Goal: Information Seeking & Learning: Learn about a topic

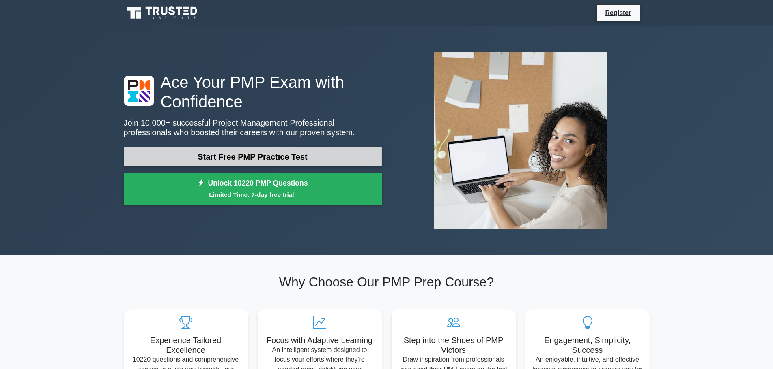
click at [256, 158] on link "Start Free PMP Practice Test" at bounding box center [253, 156] width 258 height 19
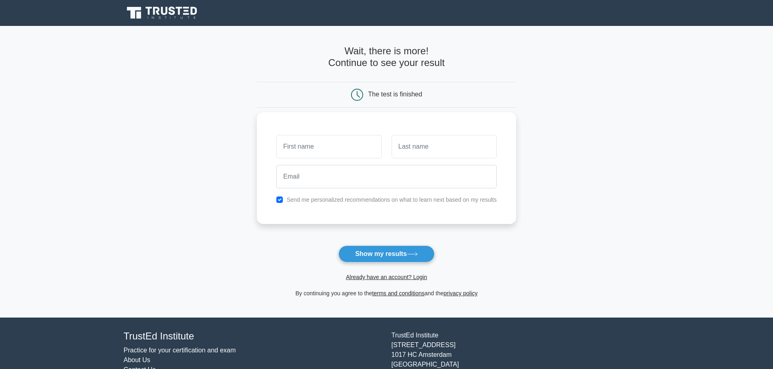
click at [310, 156] on input "text" at bounding box center [328, 147] width 105 height 24
type input "[PERSON_NAME]"
click at [434, 143] on input "text" at bounding box center [443, 147] width 105 height 24
type input "MUHAMMED HALEEL"
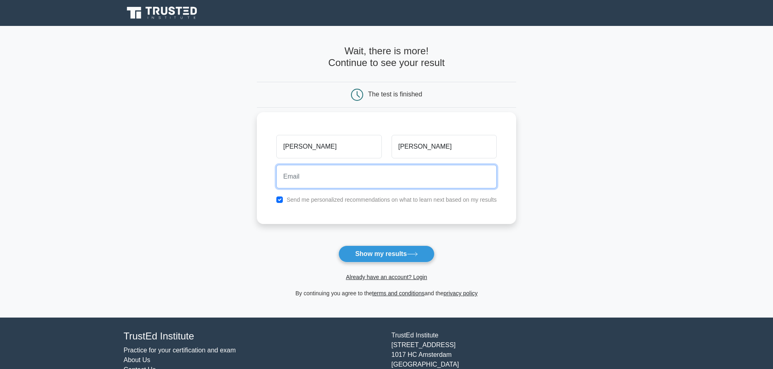
click at [355, 180] on input "email" at bounding box center [386, 177] width 220 height 24
type input "msajidhaleel@gmail.com"
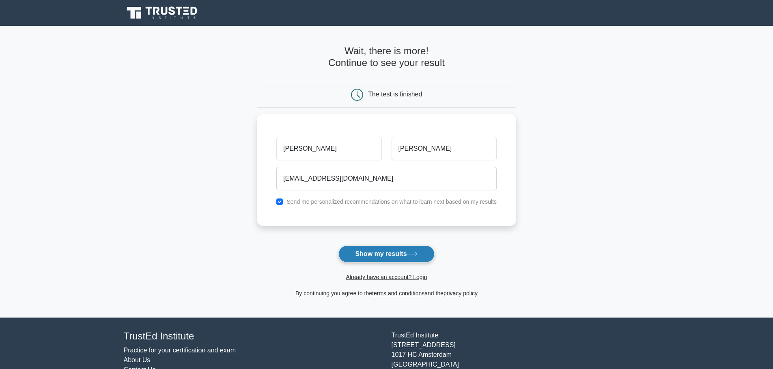
click at [387, 263] on button "Show my results" at bounding box center [386, 254] width 96 height 17
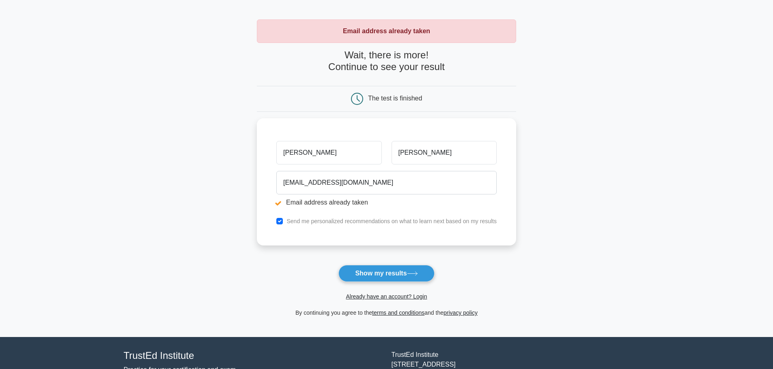
scroll to position [41, 0]
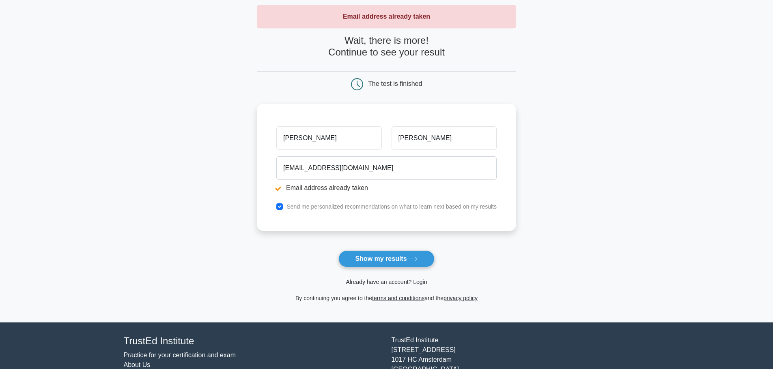
click at [389, 281] on link "Already have an account? Login" at bounding box center [386, 282] width 81 height 6
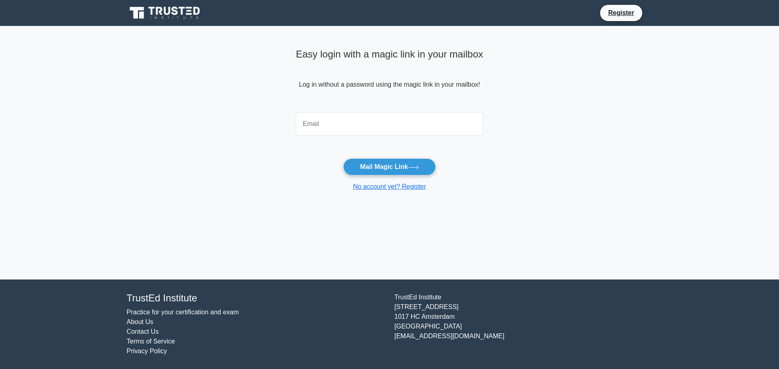
click at [326, 120] on input "email" at bounding box center [389, 124] width 187 height 24
type input "msajidhaleel@gmail.com"
click at [376, 168] on button "Mail Magic Link" at bounding box center [389, 167] width 92 height 17
drag, startPoint x: 388, startPoint y: 127, endPoint x: 221, endPoint y: 122, distance: 166.7
click at [221, 122] on main "Easy login with a magic link in your mailbox Log in without a password using th…" at bounding box center [389, 153] width 779 height 254
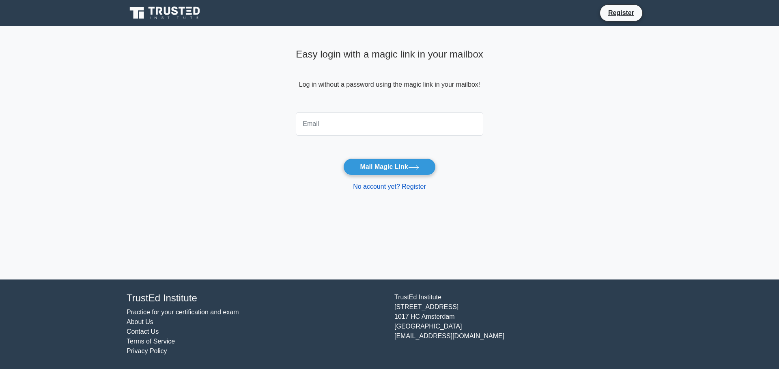
click at [384, 186] on link "No account yet? Register" at bounding box center [389, 186] width 73 height 7
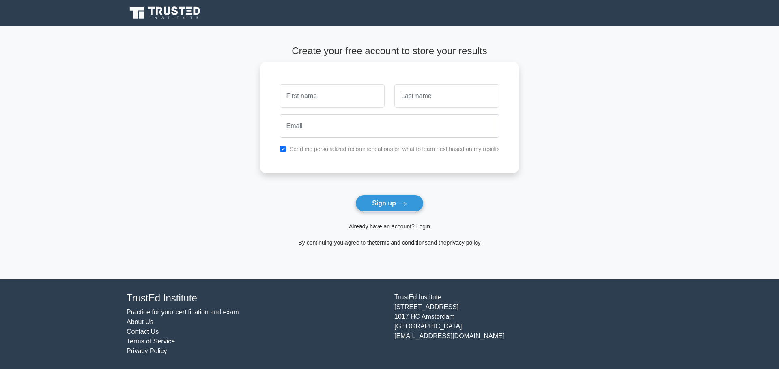
click at [307, 103] on input "text" at bounding box center [331, 96] width 105 height 24
type input "SAJID"
click at [410, 103] on input "text" at bounding box center [446, 96] width 105 height 24
type input "MUHAMMED HALEEL"
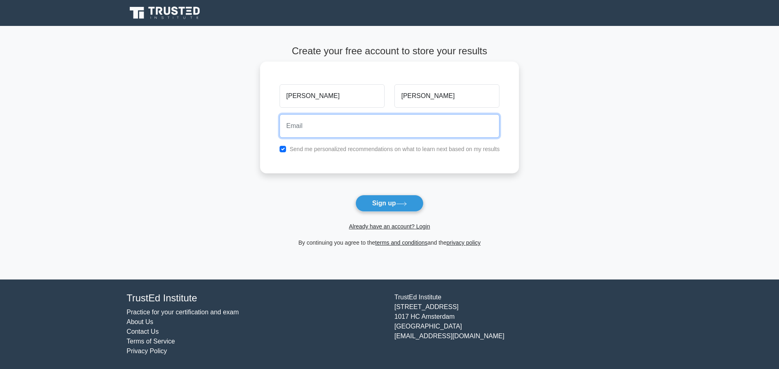
click at [363, 135] on input "email" at bounding box center [389, 126] width 220 height 24
type input "muhammed.sajid@airliquide.com"
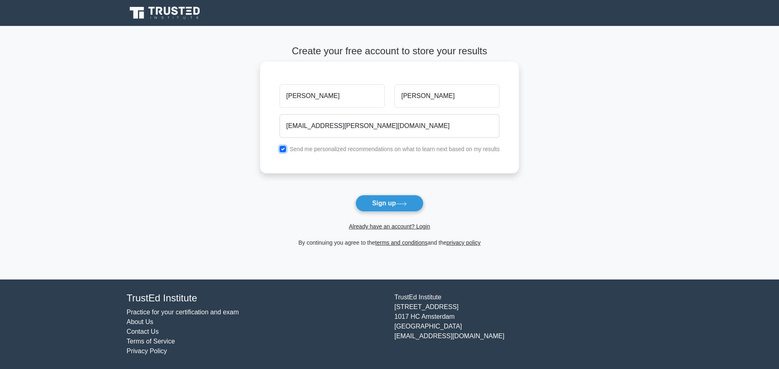
click at [286, 150] on input "checkbox" at bounding box center [282, 149] width 6 height 6
checkbox input "false"
click at [380, 205] on button "Sign up" at bounding box center [389, 203] width 68 height 17
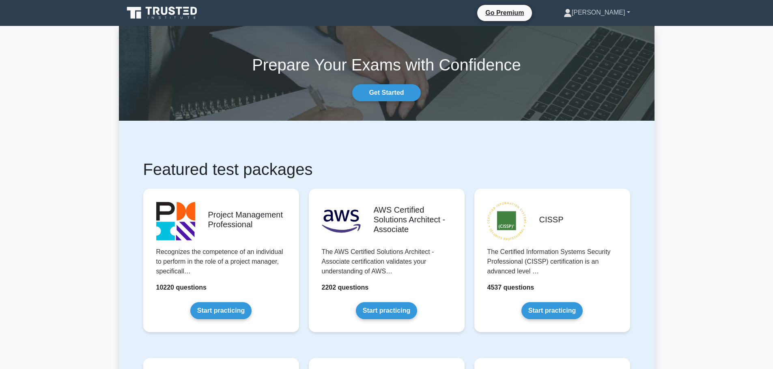
click at [633, 10] on link "[PERSON_NAME]" at bounding box center [596, 12] width 105 height 16
click at [608, 36] on link "Profile" at bounding box center [576, 31] width 64 height 13
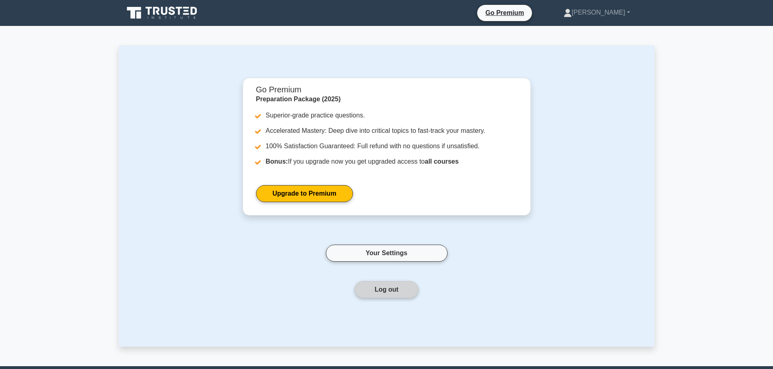
click at [400, 290] on button "Log out" at bounding box center [386, 289] width 64 height 17
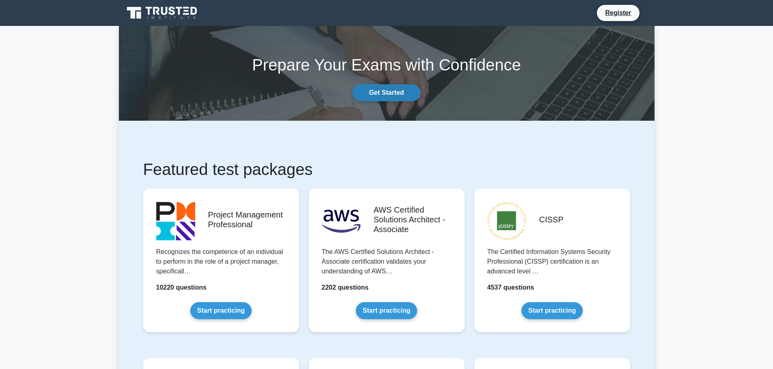
click at [400, 91] on link "Get Started" at bounding box center [386, 92] width 68 height 17
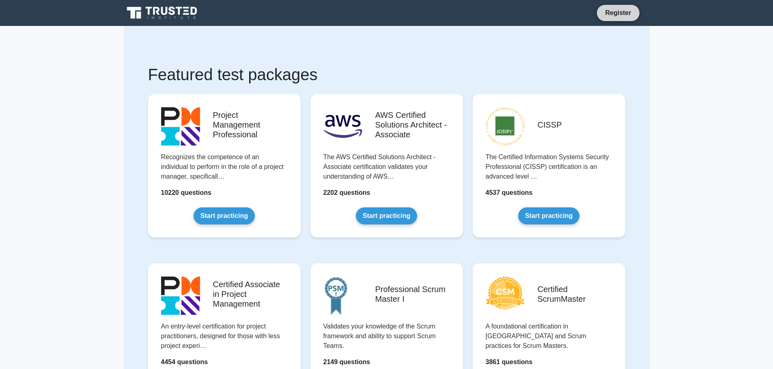
click at [623, 13] on link "Register" at bounding box center [618, 13] width 36 height 10
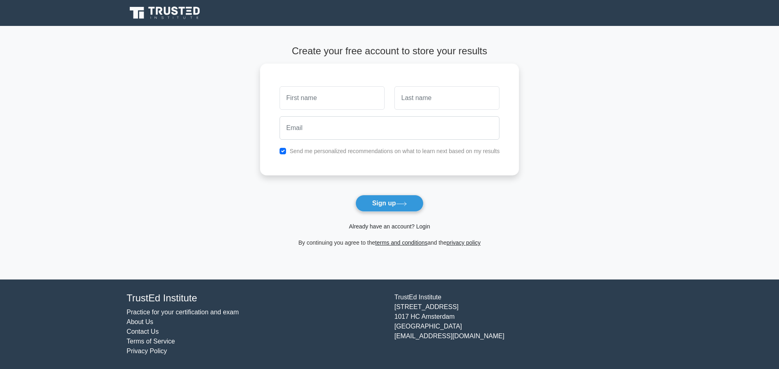
click at [390, 226] on link "Already have an account? Login" at bounding box center [389, 226] width 81 height 6
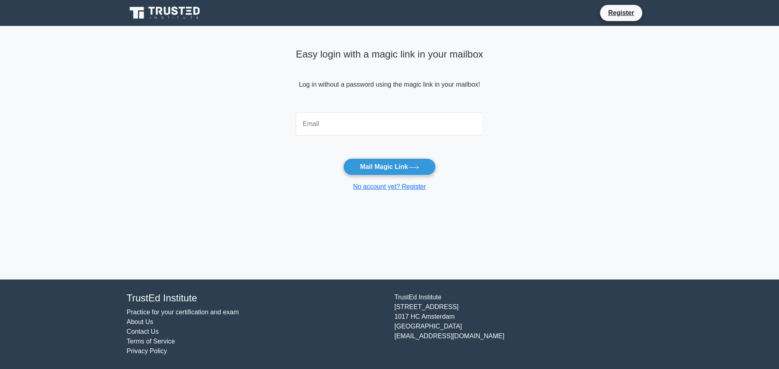
click at [324, 119] on input "email" at bounding box center [389, 124] width 187 height 24
click at [367, 126] on input "email" at bounding box center [389, 124] width 187 height 24
click at [433, 124] on input "msajidhaleel@gmail.com" at bounding box center [389, 124] width 187 height 24
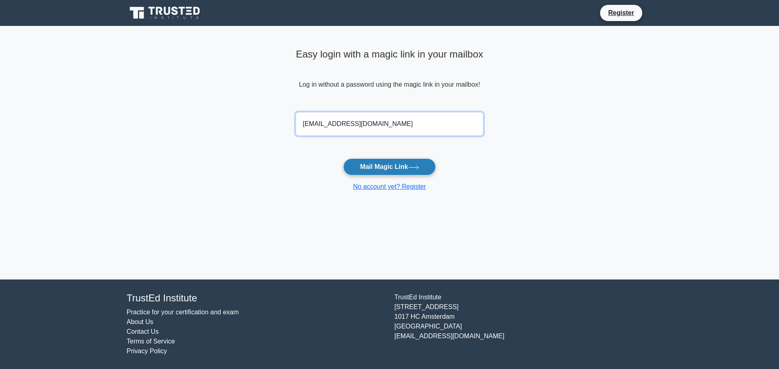
type input "msajidhaleel@gmail.com"
click at [425, 170] on button "Mail Magic Link" at bounding box center [389, 167] width 92 height 17
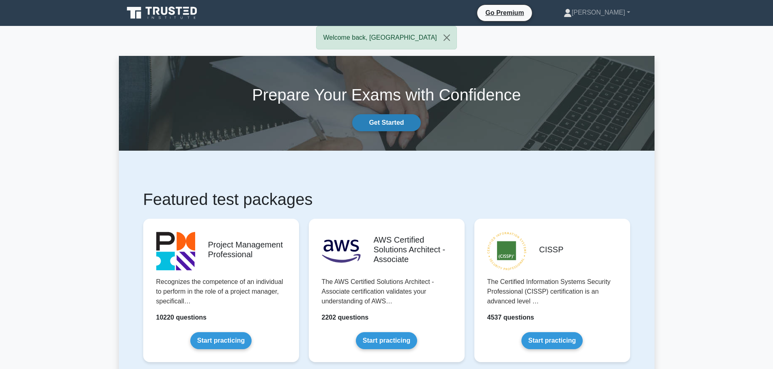
click at [402, 123] on link "Get Started" at bounding box center [386, 122] width 68 height 17
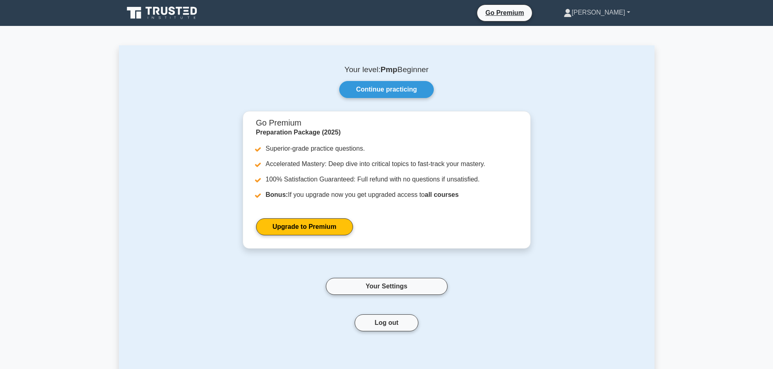
click at [623, 13] on link "Sajid" at bounding box center [596, 12] width 105 height 16
click at [601, 31] on link "Profile" at bounding box center [576, 31] width 64 height 13
click at [397, 327] on button "Log out" at bounding box center [386, 323] width 64 height 17
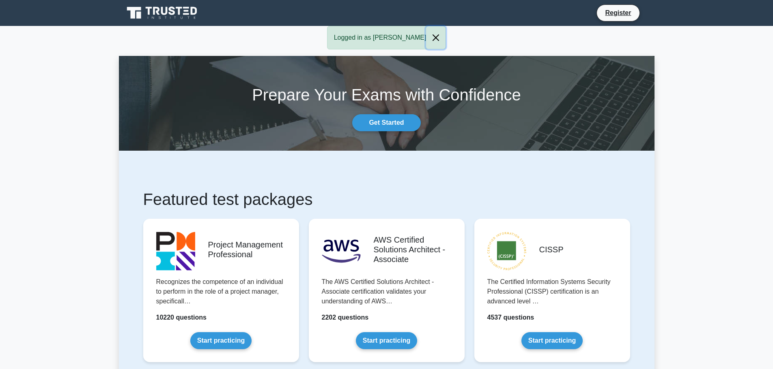
click at [426, 36] on button "Close" at bounding box center [435, 37] width 19 height 23
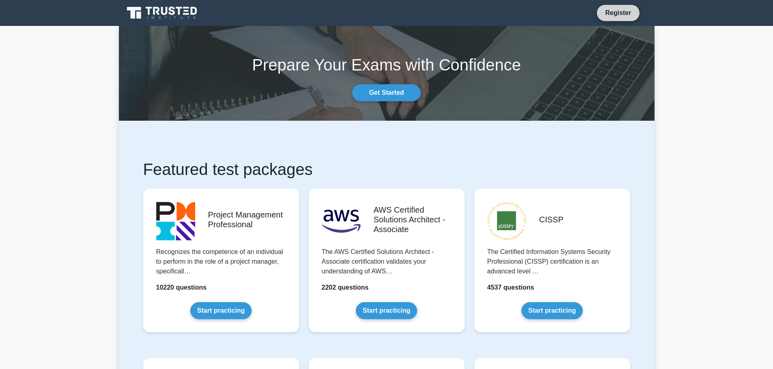
click at [614, 15] on link "Register" at bounding box center [618, 13] width 36 height 10
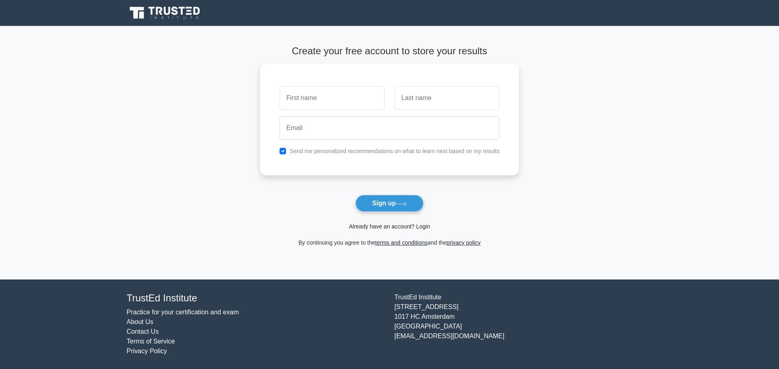
click at [378, 228] on link "Already have an account? Login" at bounding box center [389, 226] width 81 height 6
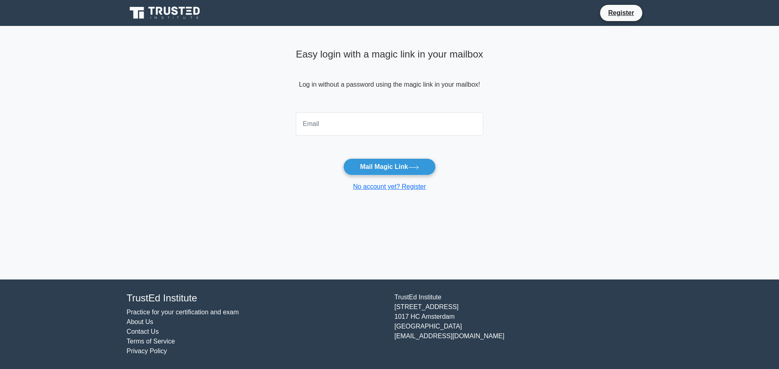
click at [322, 122] on input "email" at bounding box center [389, 124] width 187 height 24
type input "msajidhaleel@gmail.com"
click at [582, 170] on main "Easy login with a magic link in your mailbox Log in without a password using th…" at bounding box center [389, 153] width 779 height 254
click at [402, 165] on button "Mail Magic Link" at bounding box center [389, 167] width 92 height 17
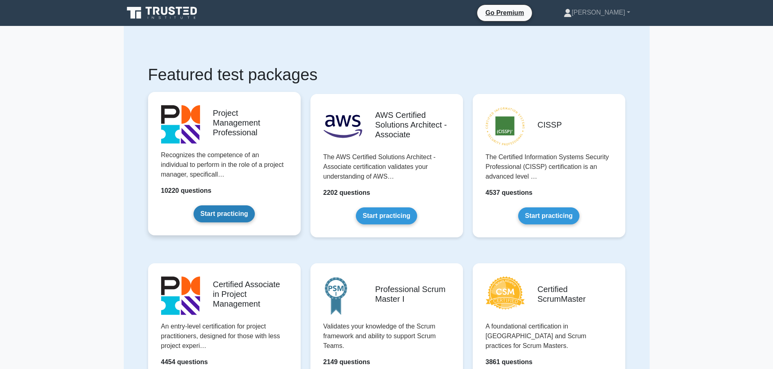
click at [234, 217] on link "Start practicing" at bounding box center [223, 214] width 61 height 17
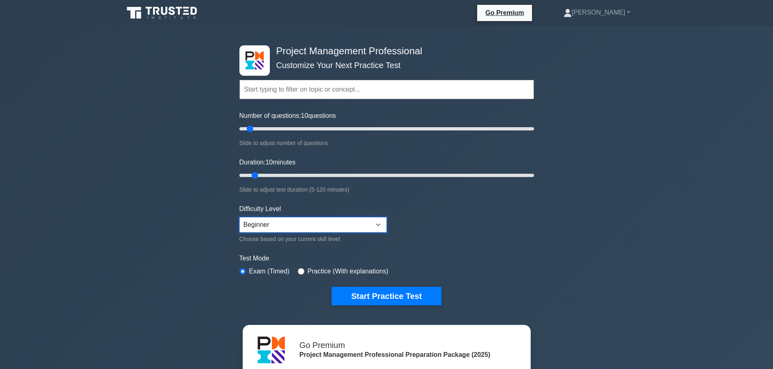
click at [339, 223] on select "Beginner Intermediate Expert" at bounding box center [312, 224] width 147 height 15
select select "expert"
click at [239, 217] on select "Beginner Intermediate Expert" at bounding box center [312, 224] width 147 height 15
click at [396, 296] on button "Start Practice Test" at bounding box center [385, 296] width 109 height 19
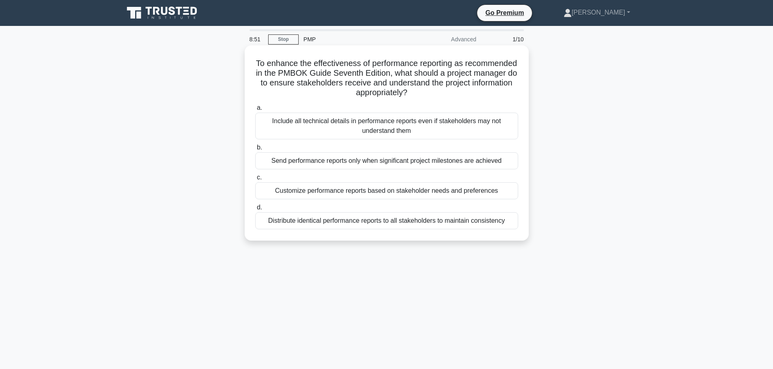
click at [449, 227] on div "Distribute identical performance reports to all stakeholders to maintain consis…" at bounding box center [386, 221] width 263 height 17
click at [255, 210] on input "d. Distribute identical performance reports to all stakeholders to maintain con…" at bounding box center [255, 207] width 0 height 5
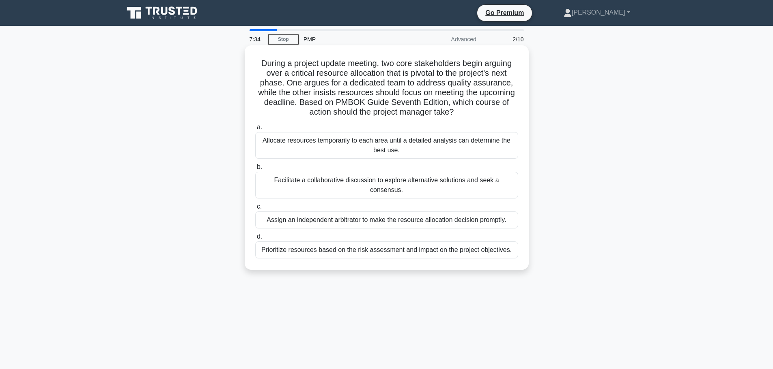
click at [379, 184] on div "Facilitate a collaborative discussion to explore alternative solutions and seek…" at bounding box center [386, 185] width 263 height 27
click at [255, 170] on input "b. Facilitate a collaborative discussion to explore alternative solutions and s…" at bounding box center [255, 167] width 0 height 5
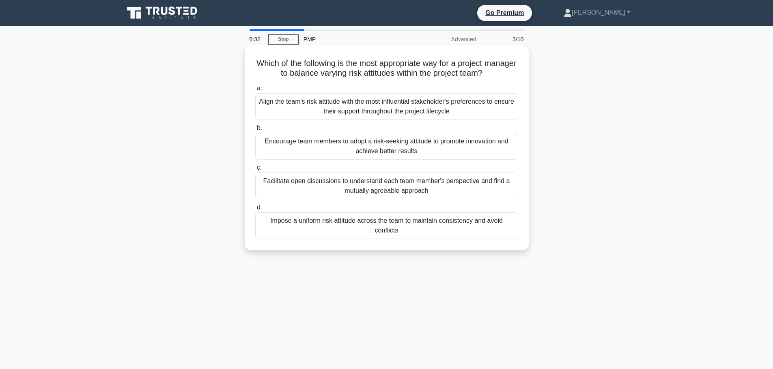
click at [417, 184] on div "Facilitate open discussions to understand each team member's perspective and fi…" at bounding box center [386, 186] width 263 height 27
click at [255, 171] on input "c. Facilitate open discussions to understand each team member's perspective and…" at bounding box center [255, 167] width 0 height 5
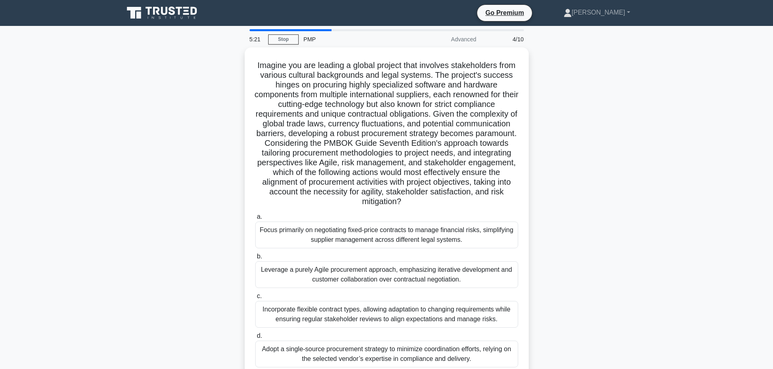
scroll to position [69, 0]
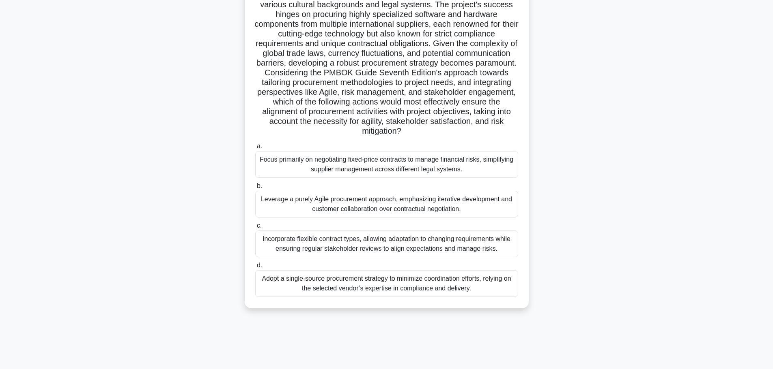
click at [398, 245] on div "Incorporate flexible contract types, allowing adaptation to changing requiremen…" at bounding box center [386, 244] width 263 height 27
click at [255, 229] on input "c. Incorporate flexible contract types, allowing adaptation to changing require…" at bounding box center [255, 225] width 0 height 5
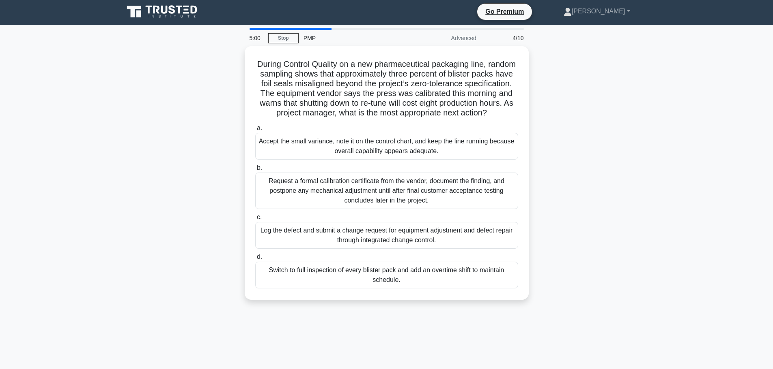
scroll to position [0, 0]
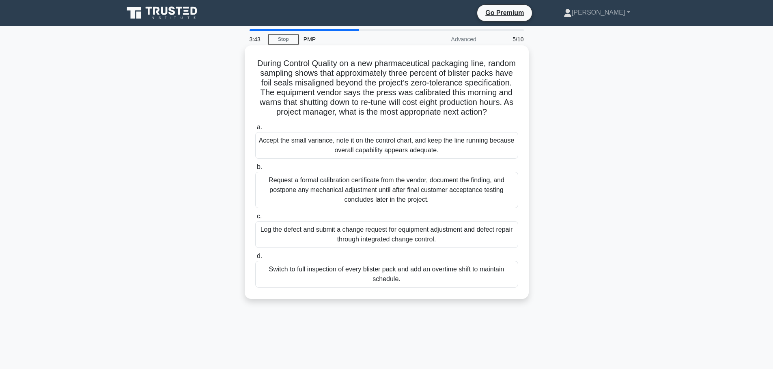
click at [429, 242] on div "Log the defect and submit a change request for equipment adjustment and defect …" at bounding box center [386, 234] width 263 height 27
click at [255, 219] on input "c. Log the defect and submit a change request for equipment adjustment and defe…" at bounding box center [255, 216] width 0 height 5
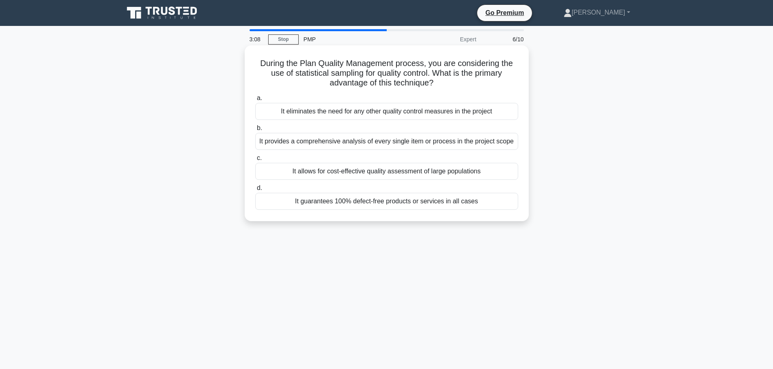
click at [423, 145] on div "It provides a comprehensive analysis of every single item or process in the pro…" at bounding box center [386, 141] width 263 height 17
click at [255, 131] on input "b. It provides a comprehensive analysis of every single item or process in the …" at bounding box center [255, 128] width 0 height 5
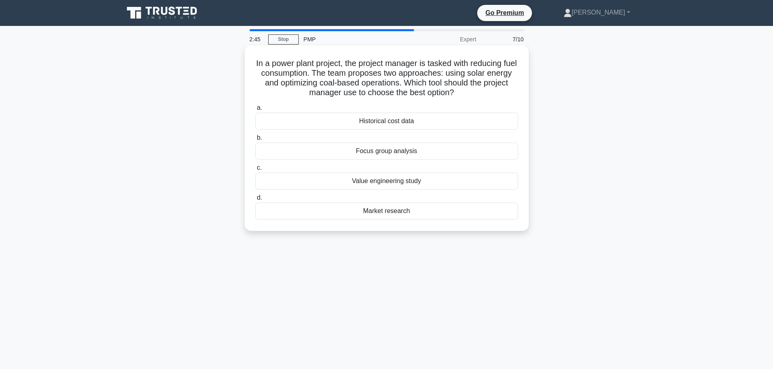
click at [414, 120] on div "Historical cost data" at bounding box center [386, 121] width 263 height 17
click at [255, 111] on input "a. Historical cost data" at bounding box center [255, 107] width 0 height 5
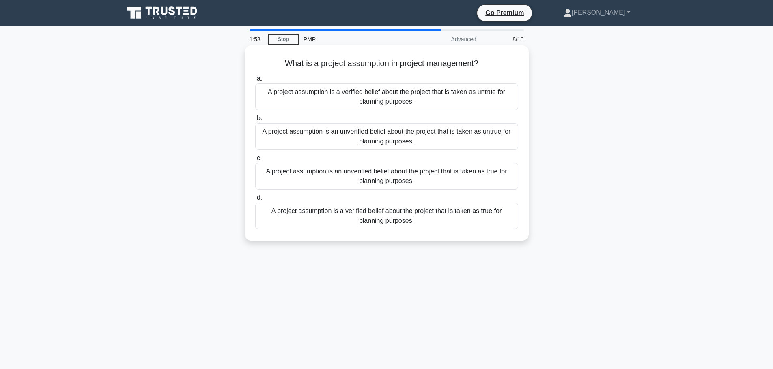
click at [451, 99] on div "A project assumption is a verified belief about the project that is taken as un…" at bounding box center [386, 97] width 263 height 27
click at [255, 82] on input "a. A project assumption is a verified belief about the project that is taken as…" at bounding box center [255, 78] width 0 height 5
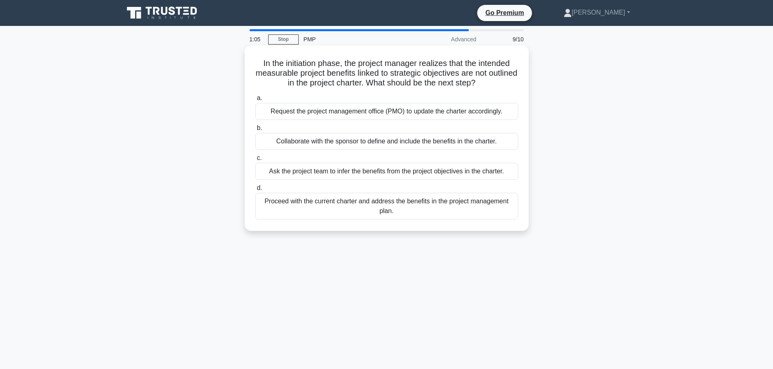
click at [465, 121] on div "a. Request the project management office (PMO) to update the charter accordingl…" at bounding box center [386, 157] width 273 height 130
drag, startPoint x: 472, startPoint y: 112, endPoint x: 478, endPoint y: 113, distance: 5.8
click at [473, 111] on div "Request the project management office (PMO) to update the charter accordingly." at bounding box center [386, 111] width 263 height 17
click at [406, 111] on div "Request the project management office (PMO) to update the charter accordingly." at bounding box center [386, 111] width 263 height 17
click at [255, 101] on input "a. Request the project management office (PMO) to update the charter accordingl…" at bounding box center [255, 98] width 0 height 5
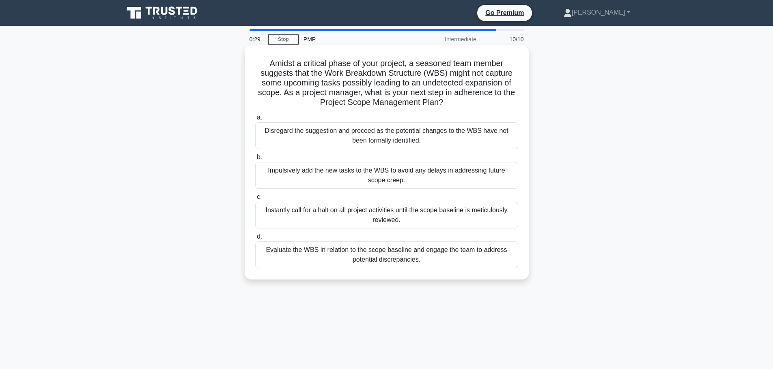
click at [436, 258] on div "Evaluate the WBS in relation to the scope baseline and engage the team to addre…" at bounding box center [386, 255] width 263 height 27
click at [255, 240] on input "d. Evaluate the WBS in relation to the scope baseline and engage the team to ad…" at bounding box center [255, 236] width 0 height 5
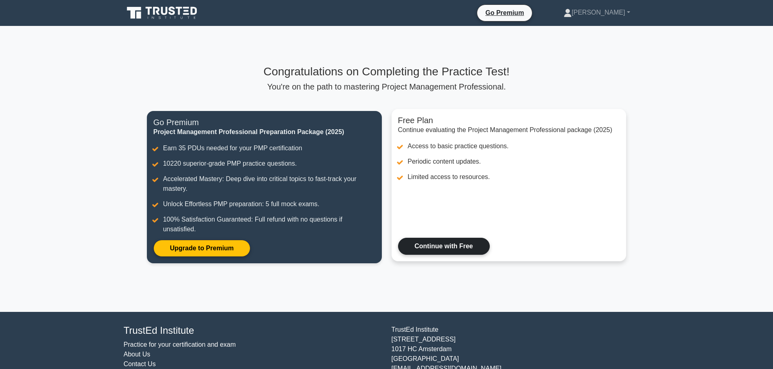
click at [463, 250] on link "Continue with Free" at bounding box center [444, 246] width 92 height 17
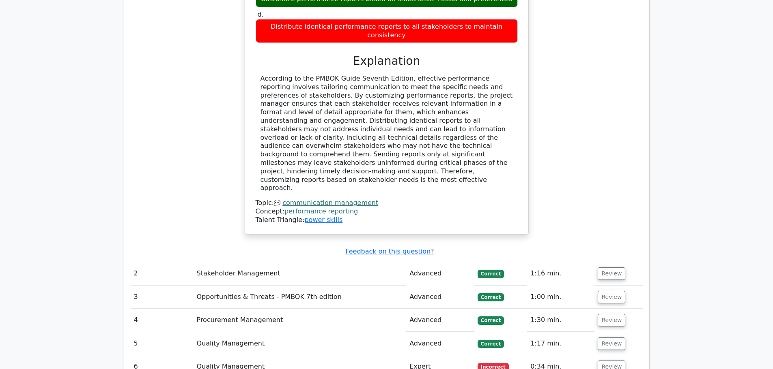
scroll to position [933, 0]
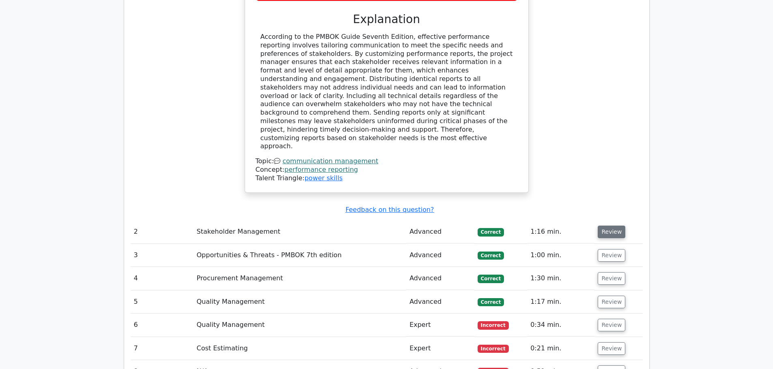
click at [613, 226] on button "Review" at bounding box center [611, 232] width 28 height 13
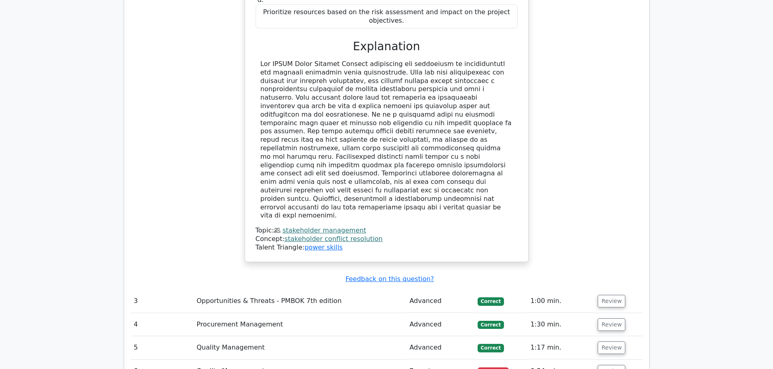
scroll to position [1379, 0]
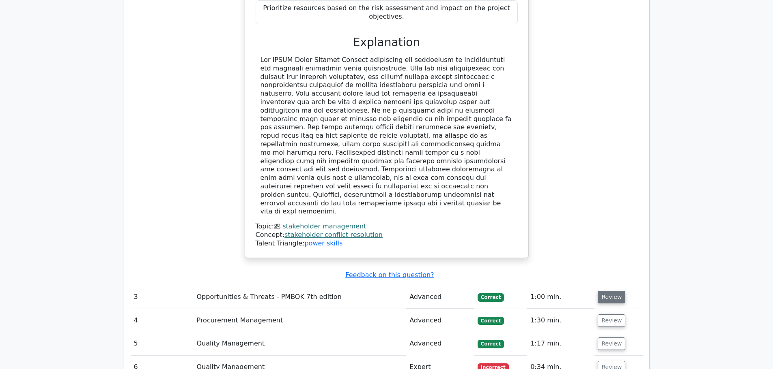
click at [619, 291] on button "Review" at bounding box center [611, 297] width 28 height 13
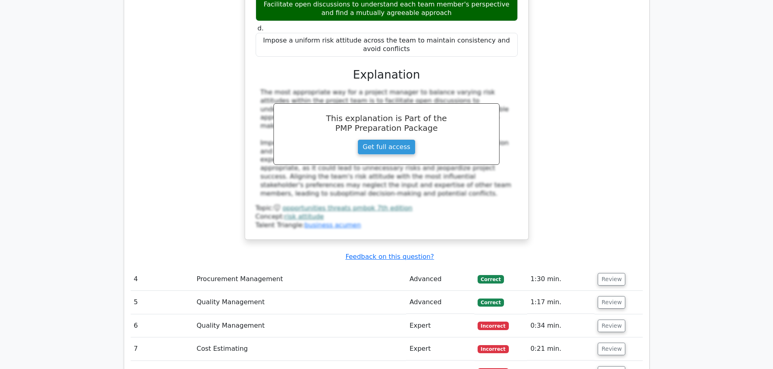
scroll to position [1825, 0]
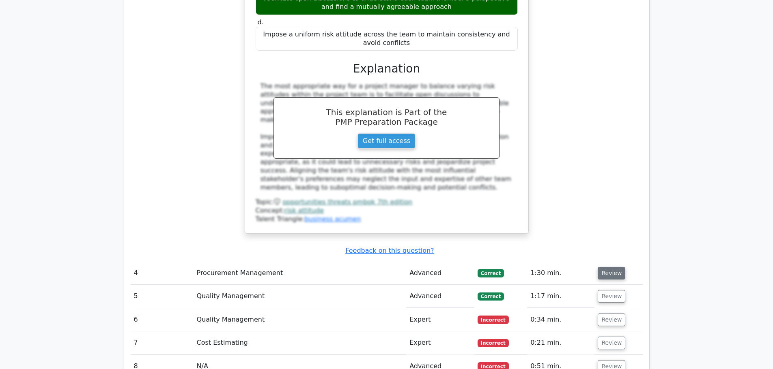
click at [612, 267] on button "Review" at bounding box center [611, 273] width 28 height 13
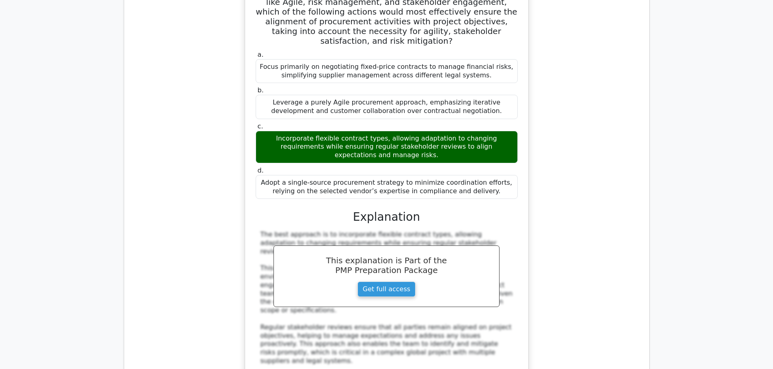
scroll to position [2352, 0]
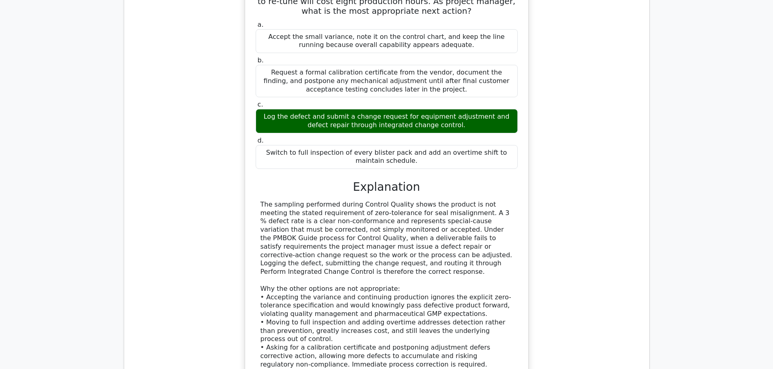
scroll to position [2839, 0]
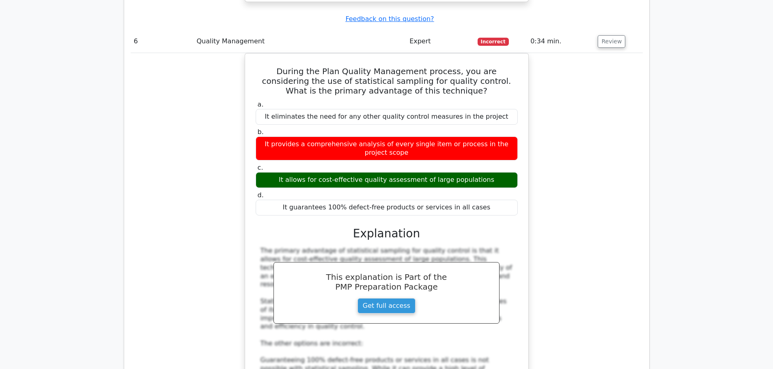
scroll to position [3407, 0]
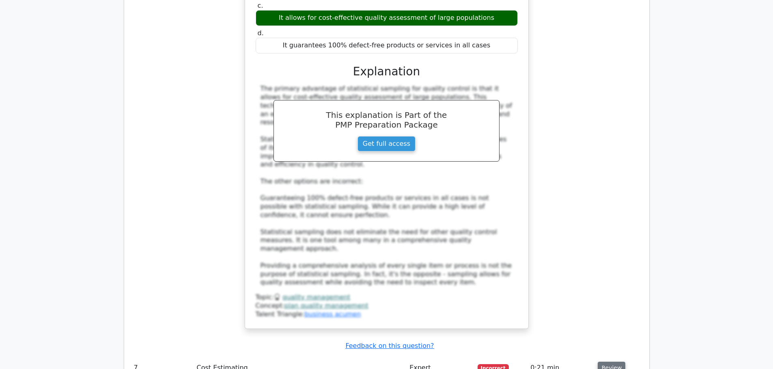
click at [615, 362] on button "Review" at bounding box center [611, 368] width 28 height 13
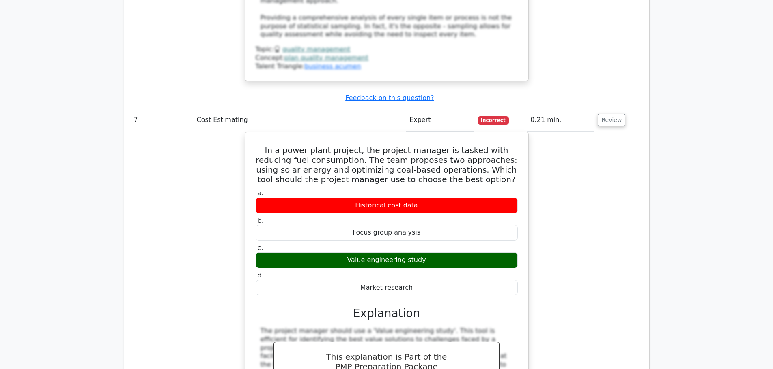
scroll to position [3690, 0]
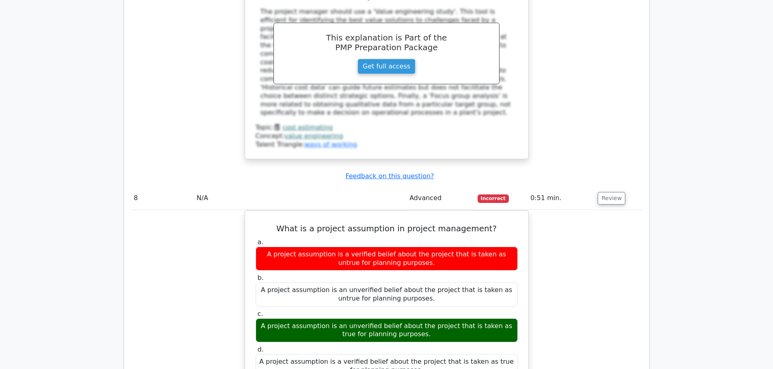
scroll to position [4137, 0]
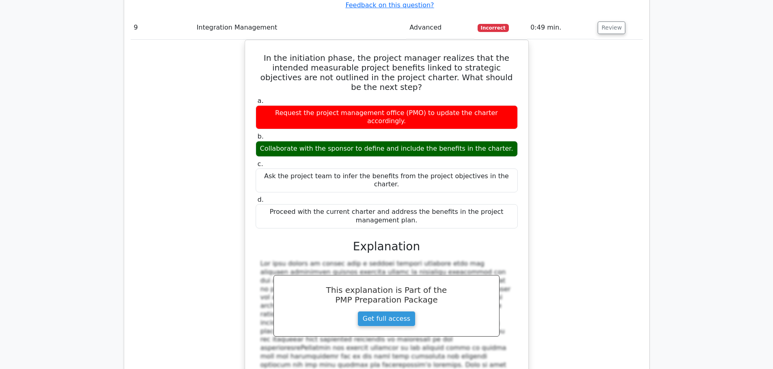
scroll to position [4542, 0]
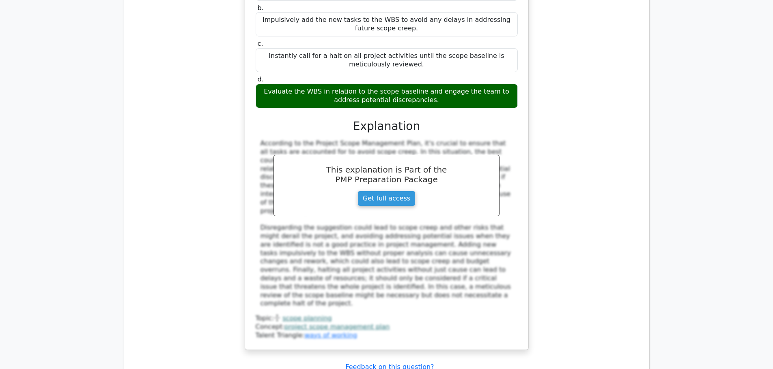
scroll to position [5231, 0]
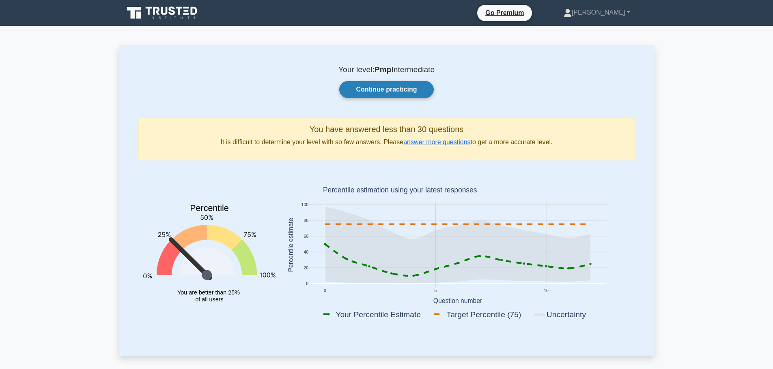
click at [414, 95] on link "Continue practicing" at bounding box center [386, 89] width 94 height 17
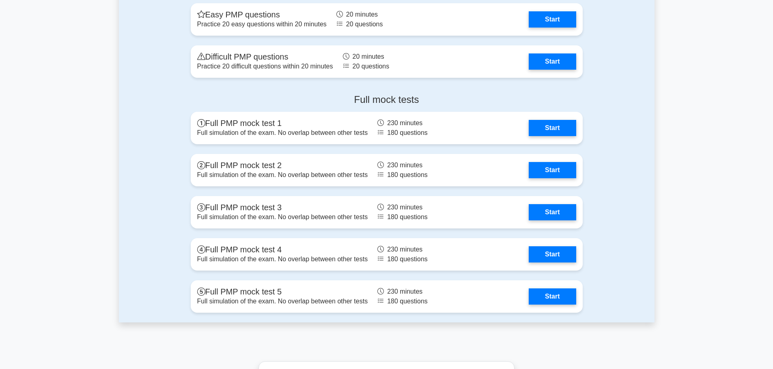
scroll to position [2393, 0]
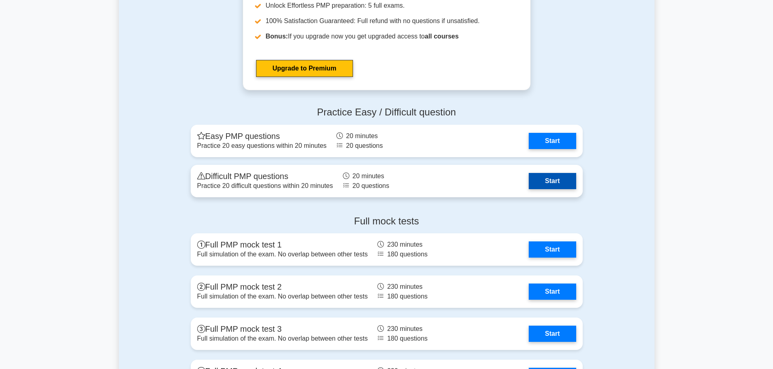
click at [551, 178] on link "Start" at bounding box center [551, 181] width 47 height 16
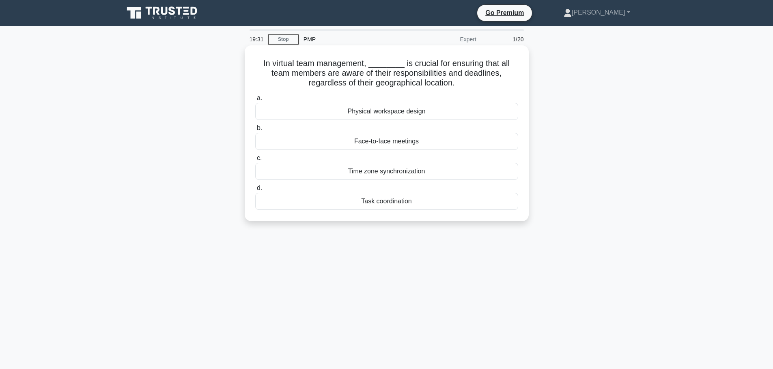
click at [409, 204] on div "Task coordination" at bounding box center [386, 201] width 263 height 17
click at [255, 191] on input "d. Task coordination" at bounding box center [255, 188] width 0 height 5
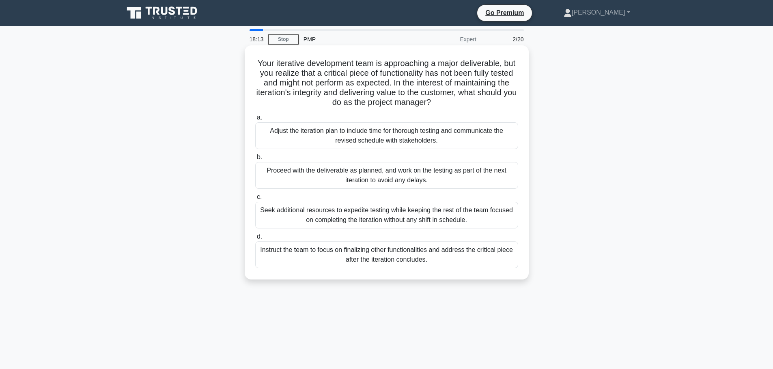
click at [391, 142] on div "Adjust the iteration plan to include time for thorough testing and communicate …" at bounding box center [386, 135] width 263 height 27
click at [255, 120] on input "a. Adjust the iteration plan to include time for thorough testing and communica…" at bounding box center [255, 117] width 0 height 5
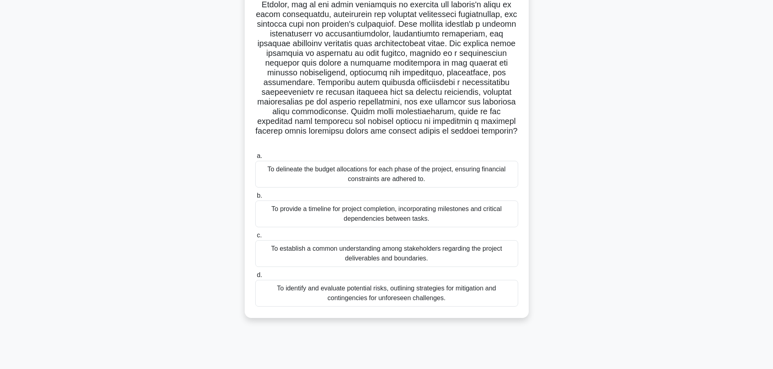
scroll to position [28, 0]
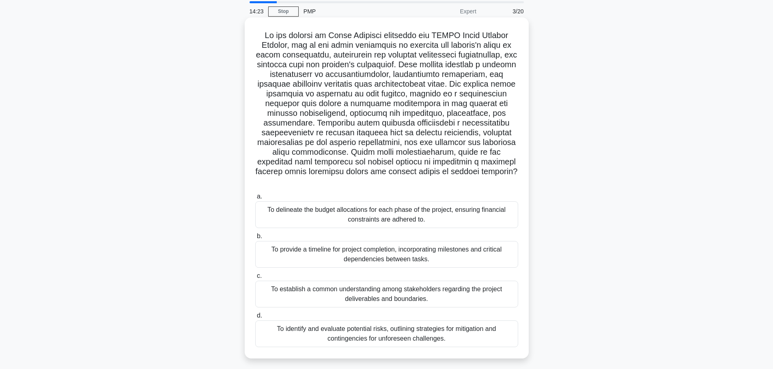
click at [475, 325] on div "To identify and evaluate potential risks, outlining strategies for mitigation a…" at bounding box center [386, 334] width 263 height 27
click at [255, 319] on input "d. To identify and evaluate potential risks, outlining strategies for mitigatio…" at bounding box center [255, 315] width 0 height 5
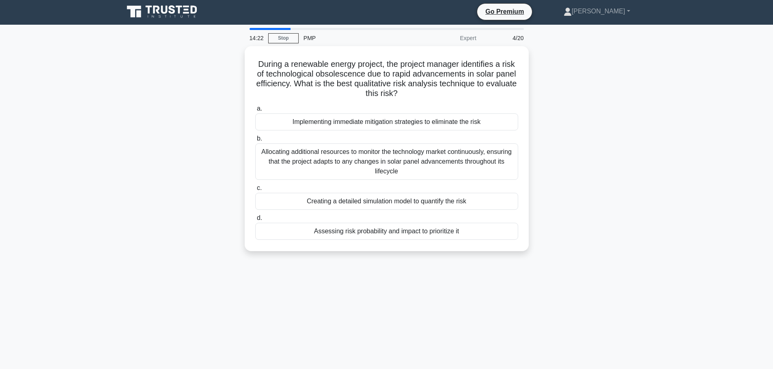
scroll to position [0, 0]
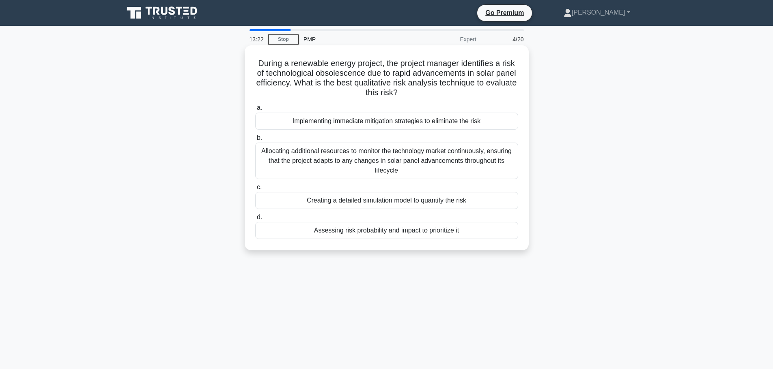
click at [427, 232] on div "Assessing risk probability and impact to prioritize it" at bounding box center [386, 230] width 263 height 17
click at [255, 220] on input "d. Assessing risk probability and impact to prioritize it" at bounding box center [255, 217] width 0 height 5
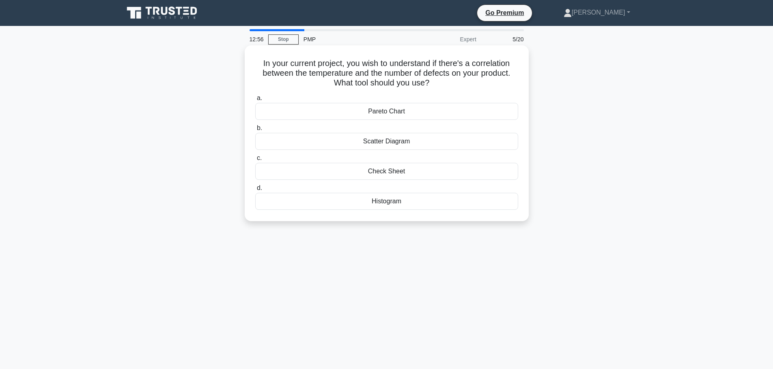
click at [421, 204] on div "Histogram" at bounding box center [386, 201] width 263 height 17
click at [255, 191] on input "d. Histogram" at bounding box center [255, 188] width 0 height 5
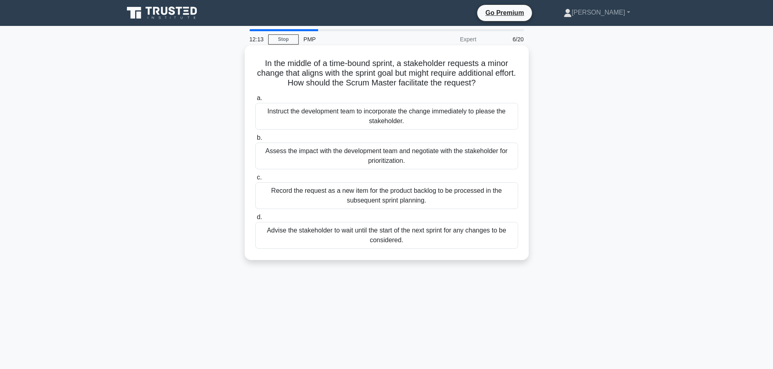
click at [466, 170] on div "Assess the impact with the development team and negotiate with the stakeholder …" at bounding box center [386, 156] width 263 height 27
click at [255, 141] on input "b. Assess the impact with the development team and negotiate with the stakehold…" at bounding box center [255, 137] width 0 height 5
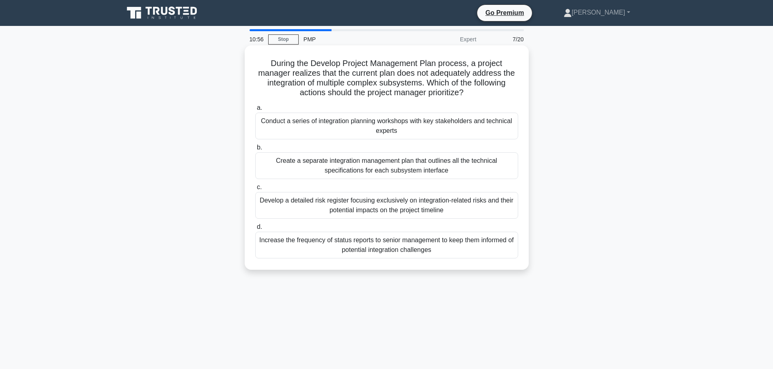
click at [456, 207] on div "Develop a detailed risk register focusing exclusively on integration-related ri…" at bounding box center [386, 205] width 263 height 27
click at [255, 190] on input "c. Develop a detailed risk register focusing exclusively on integration-related…" at bounding box center [255, 187] width 0 height 5
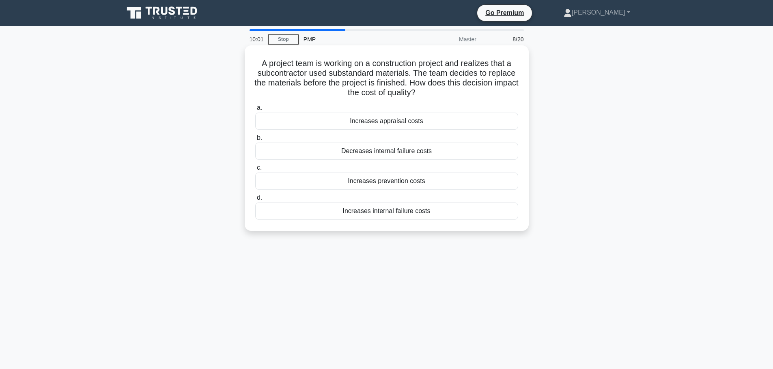
click at [414, 213] on div "Increases internal failure costs" at bounding box center [386, 211] width 263 height 17
click at [255, 201] on input "d. Increases internal failure costs" at bounding box center [255, 197] width 0 height 5
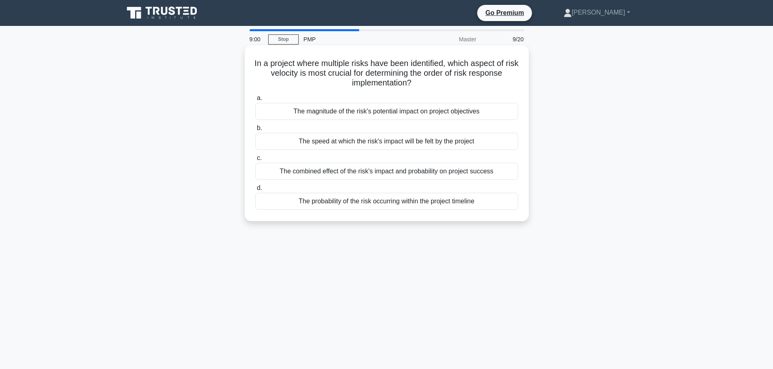
click at [415, 175] on div "The combined effect of the risk's impact and probability on project success" at bounding box center [386, 171] width 263 height 17
click at [255, 161] on input "c. The combined effect of the risk's impact and probability on project success" at bounding box center [255, 158] width 0 height 5
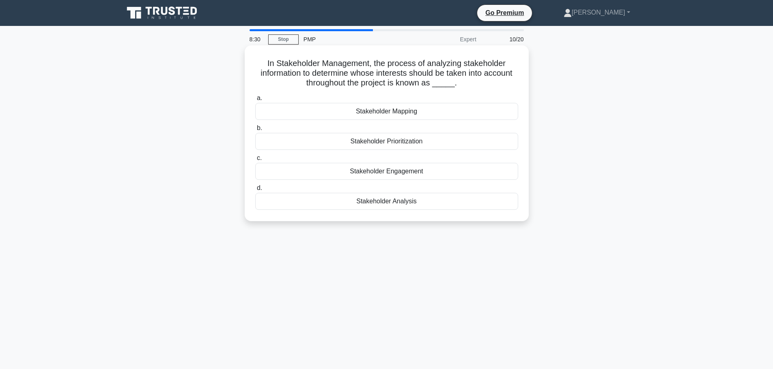
click at [426, 144] on div "Stakeholder Prioritization" at bounding box center [386, 141] width 263 height 17
click at [255, 131] on input "b. Stakeholder Prioritization" at bounding box center [255, 128] width 0 height 5
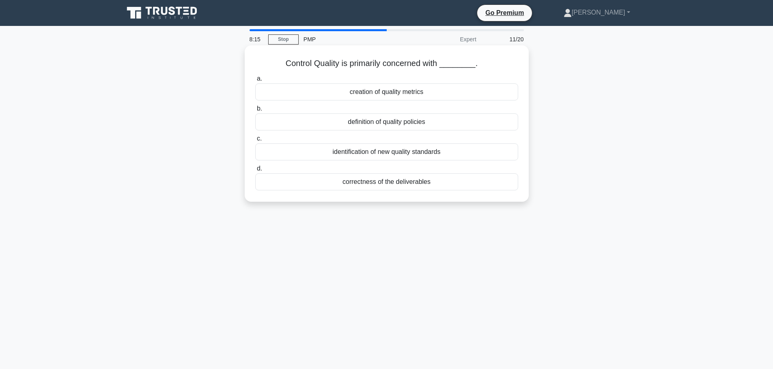
click at [388, 92] on div "creation of quality metrics" at bounding box center [386, 92] width 263 height 17
click at [255, 82] on input "a. creation of quality metrics" at bounding box center [255, 78] width 0 height 5
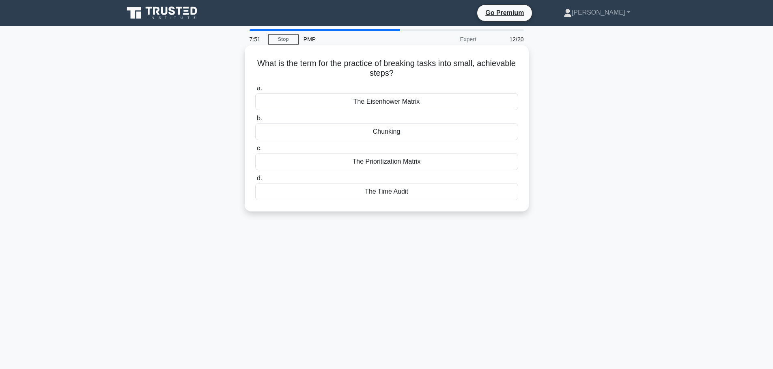
click at [413, 106] on div "The Eisenhower Matrix" at bounding box center [386, 101] width 263 height 17
click at [255, 91] on input "a. The Eisenhower Matrix" at bounding box center [255, 88] width 0 height 5
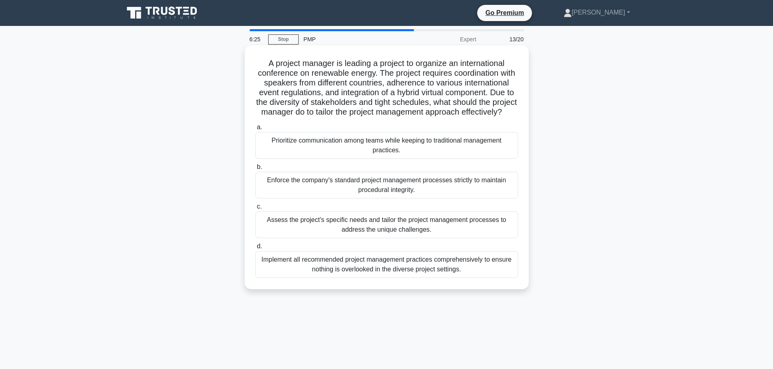
click at [433, 278] on div "Implement all recommended project management practices comprehensively to ensur…" at bounding box center [386, 264] width 263 height 27
click at [255, 249] on input "d. Implement all recommended project management practices comprehensively to en…" at bounding box center [255, 246] width 0 height 5
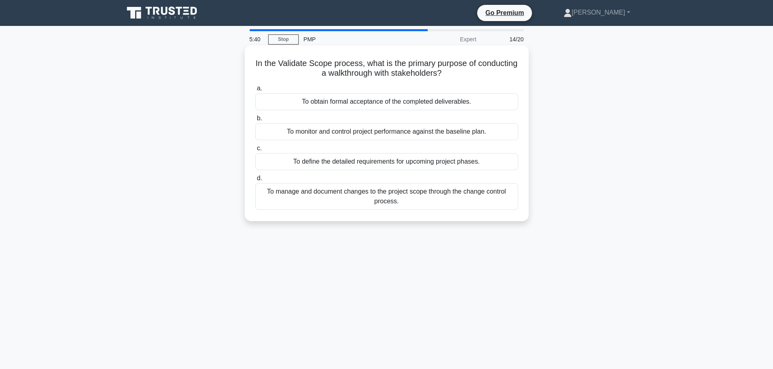
click at [392, 134] on div "To monitor and control project performance against the baseline plan." at bounding box center [386, 131] width 263 height 17
click at [255, 121] on input "b. To monitor and control project performance against the baseline plan." at bounding box center [255, 118] width 0 height 5
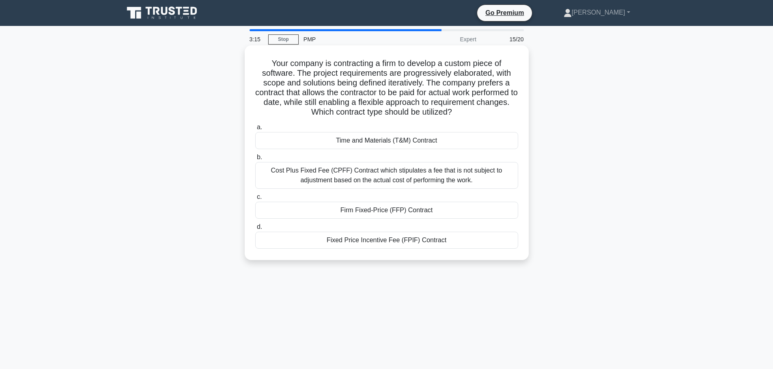
click at [456, 211] on div "Firm Fixed-Price (FFP) Contract" at bounding box center [386, 210] width 263 height 17
click at [255, 200] on input "c. Firm Fixed-Price (FFP) Contract" at bounding box center [255, 197] width 0 height 5
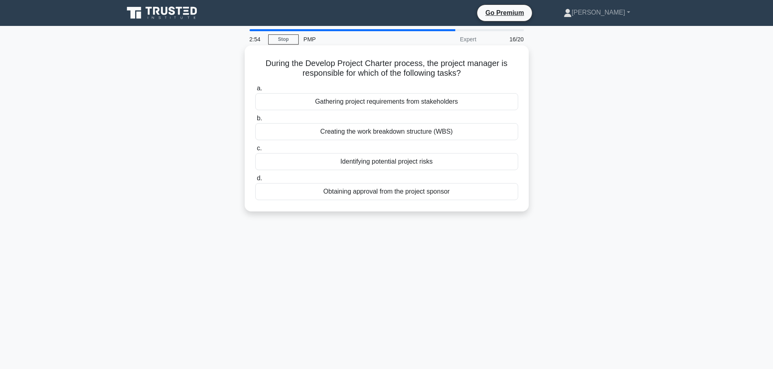
click at [420, 195] on div "Obtaining approval from the project sponsor" at bounding box center [386, 191] width 263 height 17
click at [255, 181] on input "d. Obtaining approval from the project sponsor" at bounding box center [255, 178] width 0 height 5
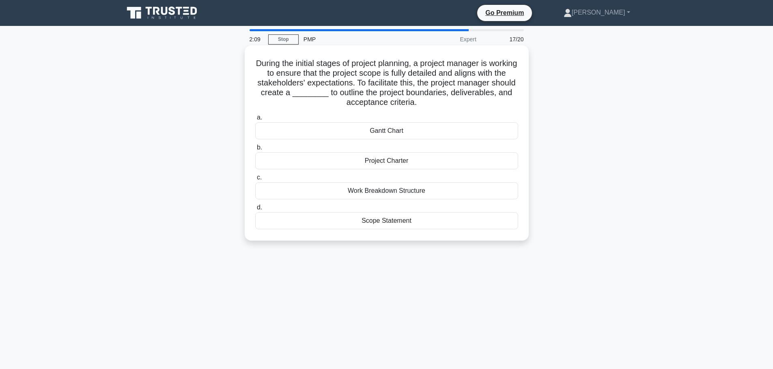
click at [397, 190] on div "Work Breakdown Structure" at bounding box center [386, 190] width 263 height 17
click at [255, 180] on input "c. Work Breakdown Structure" at bounding box center [255, 177] width 0 height 5
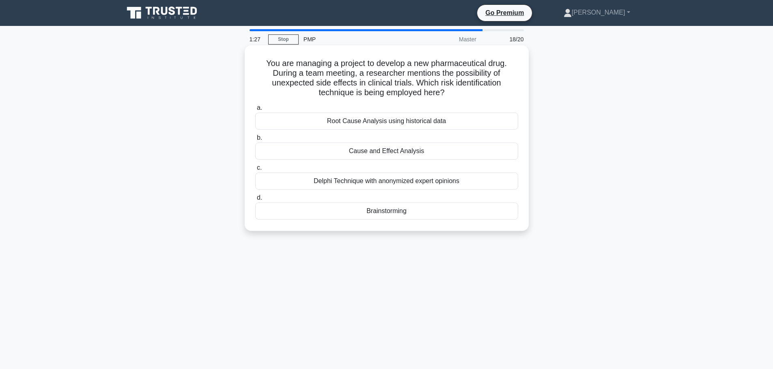
click at [442, 120] on div "Root Cause Analysis using historical data" at bounding box center [386, 121] width 263 height 17
click at [255, 111] on input "a. Root Cause Analysis using historical data" at bounding box center [255, 107] width 0 height 5
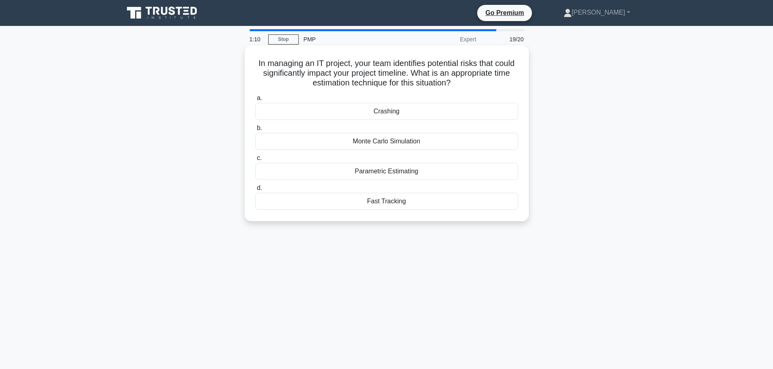
click at [408, 117] on div "Crashing" at bounding box center [386, 111] width 263 height 17
click at [255, 101] on input "a. Crashing" at bounding box center [255, 98] width 0 height 5
click at [390, 143] on div "norming" at bounding box center [386, 141] width 263 height 17
click at [255, 131] on input "b. norming" at bounding box center [255, 128] width 0 height 5
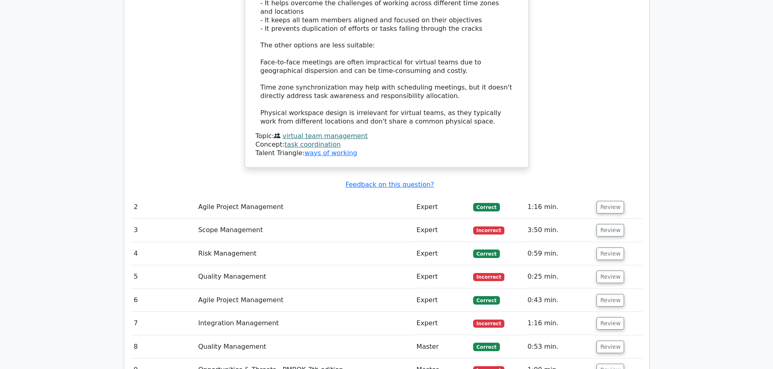
scroll to position [1176, 0]
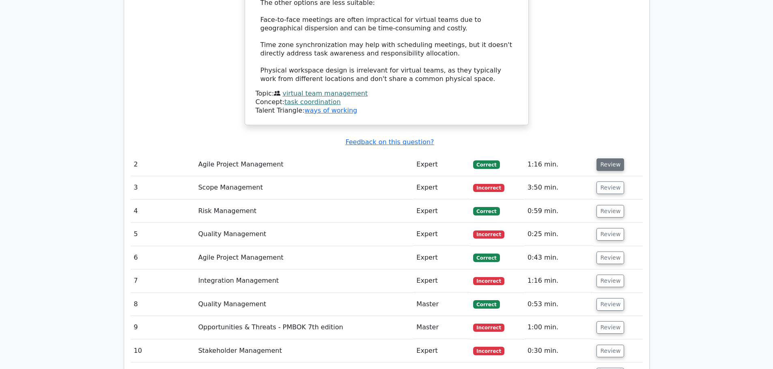
click at [616, 159] on button "Review" at bounding box center [610, 165] width 28 height 13
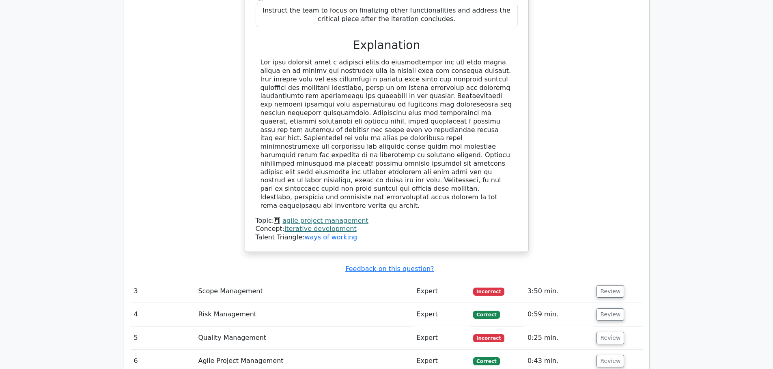
scroll to position [1582, 0]
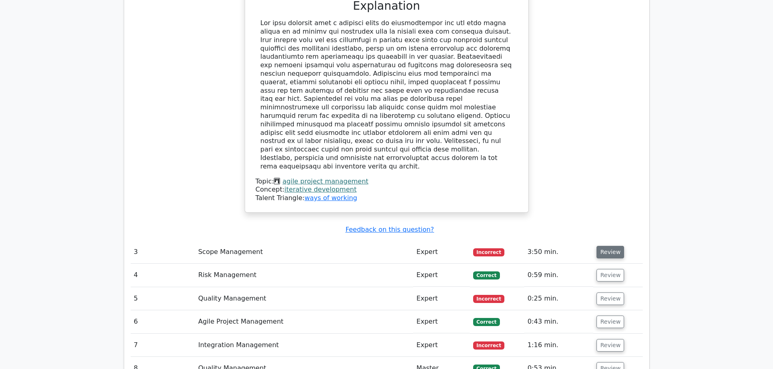
click at [612, 246] on button "Review" at bounding box center [610, 252] width 28 height 13
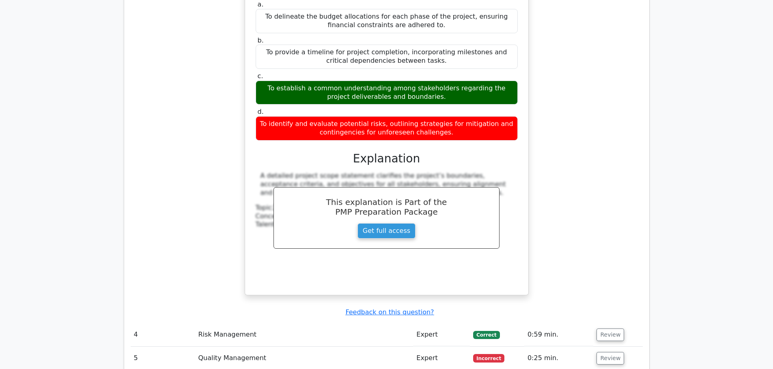
scroll to position [2109, 0]
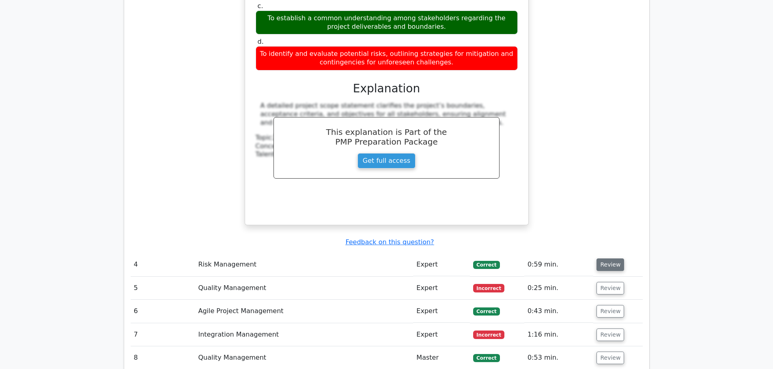
click at [610, 259] on button "Review" at bounding box center [610, 265] width 28 height 13
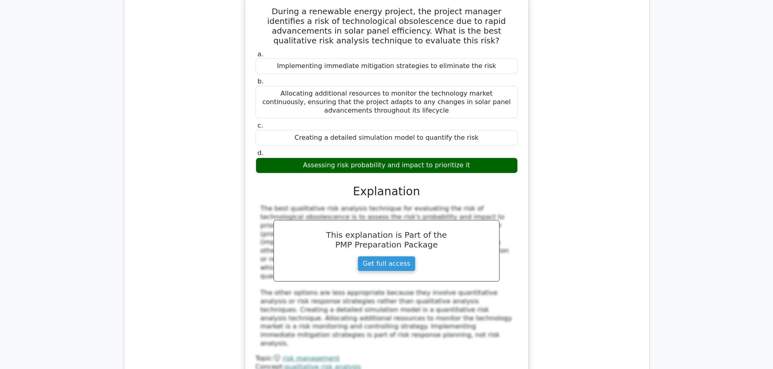
scroll to position [2514, 0]
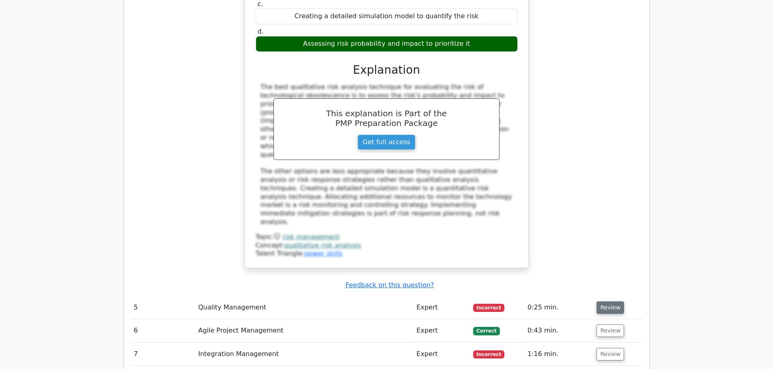
click at [613, 302] on button "Review" at bounding box center [610, 308] width 28 height 13
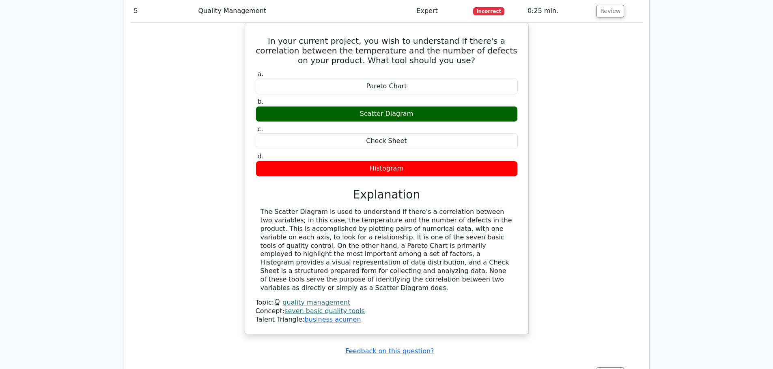
scroll to position [2839, 0]
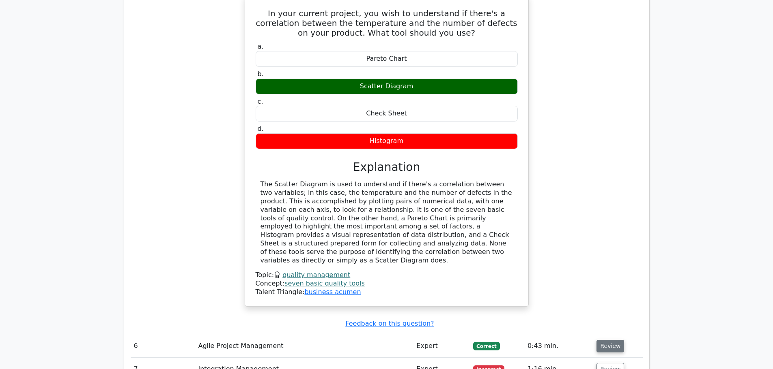
click at [605, 340] on button "Review" at bounding box center [610, 346] width 28 height 13
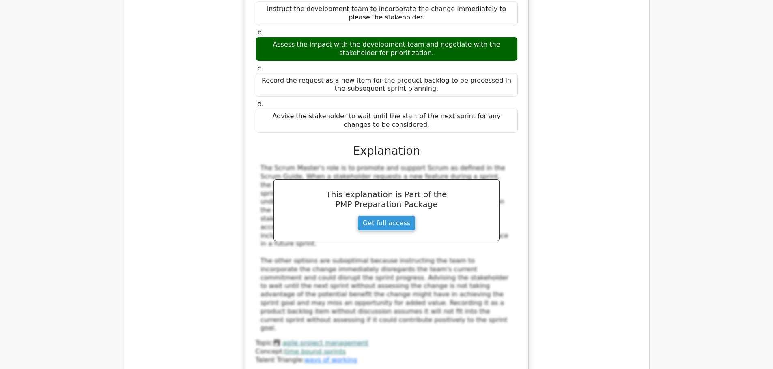
scroll to position [3366, 0]
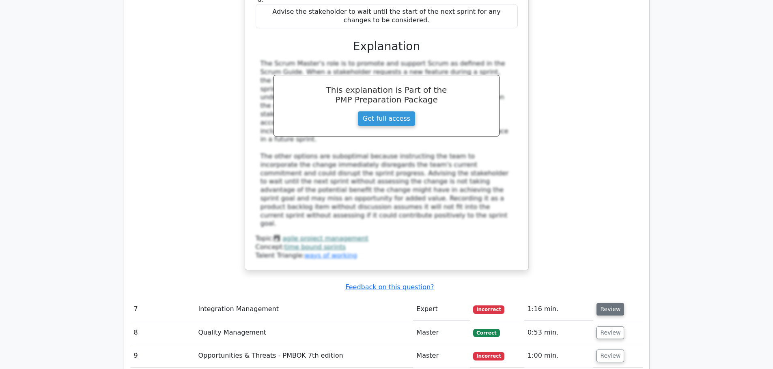
click at [610, 303] on button "Review" at bounding box center [610, 309] width 28 height 13
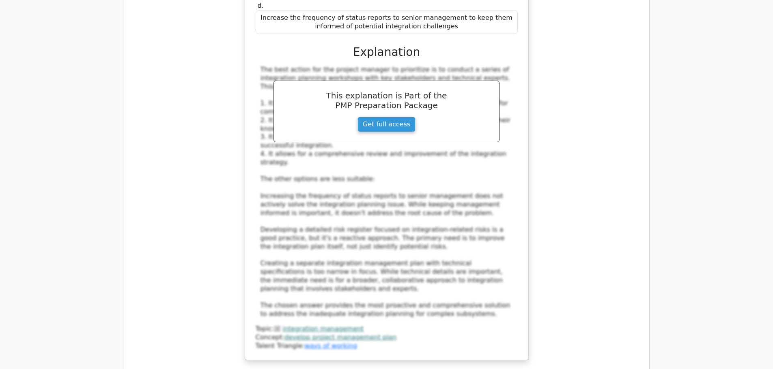
scroll to position [3934, 0]
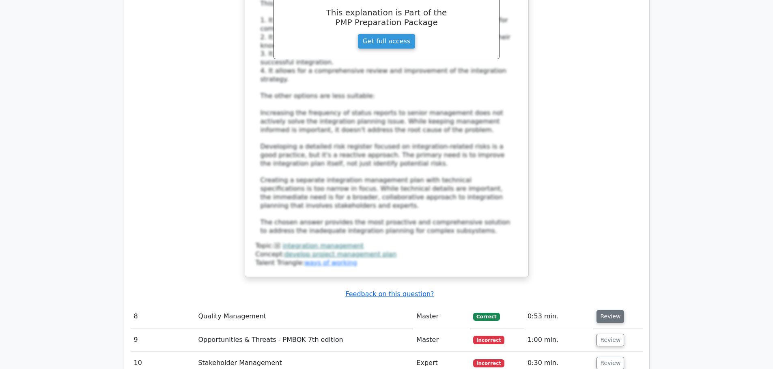
click at [612, 311] on button "Review" at bounding box center [610, 317] width 28 height 13
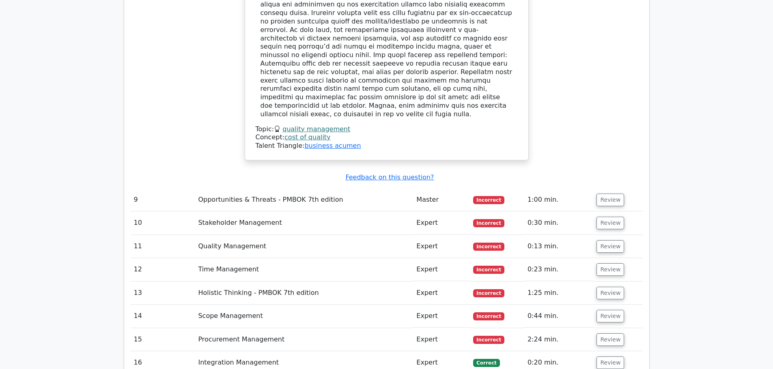
scroll to position [4420, 0]
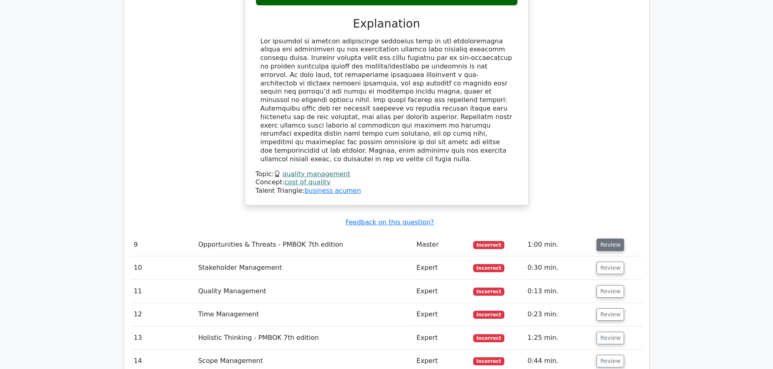
click at [598, 239] on button "Review" at bounding box center [610, 245] width 28 height 13
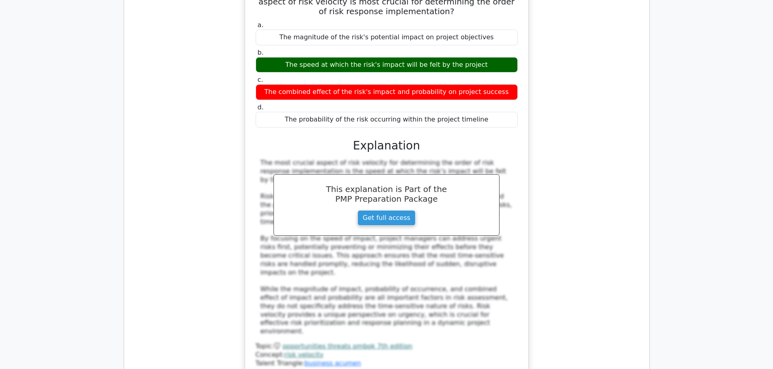
scroll to position [4704, 0]
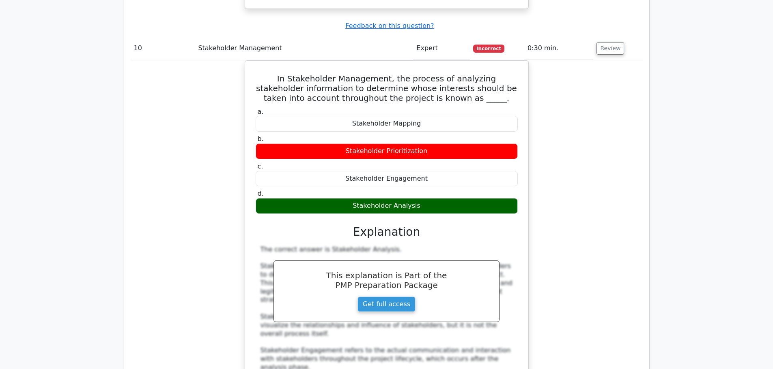
scroll to position [5150, 0]
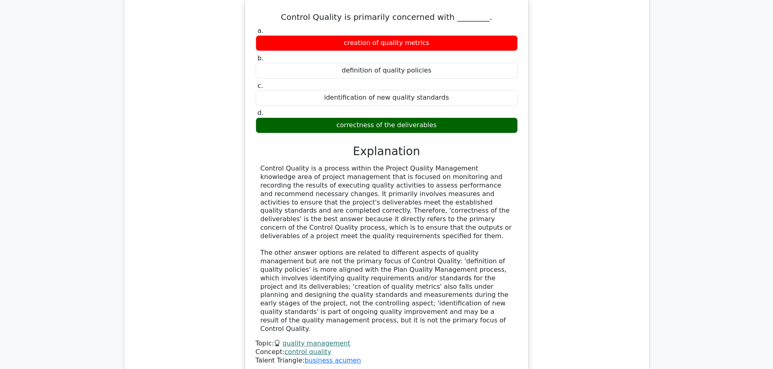
scroll to position [5596, 0]
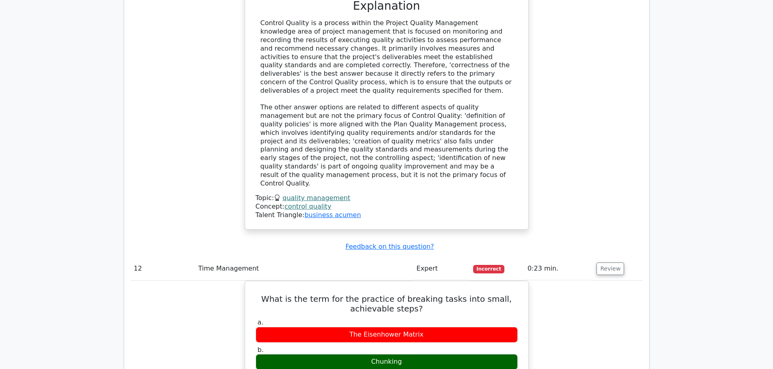
scroll to position [5921, 0]
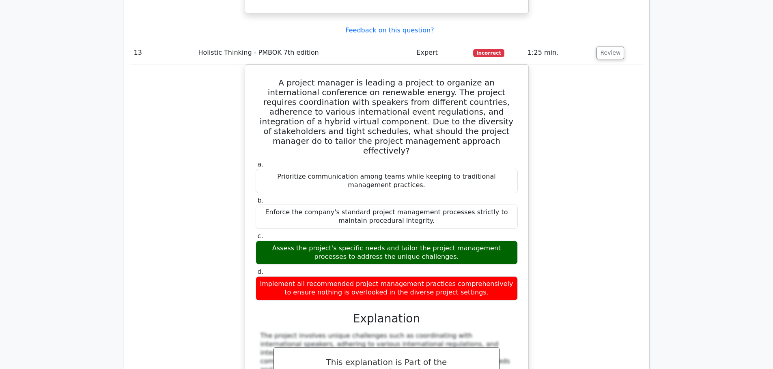
scroll to position [6367, 0]
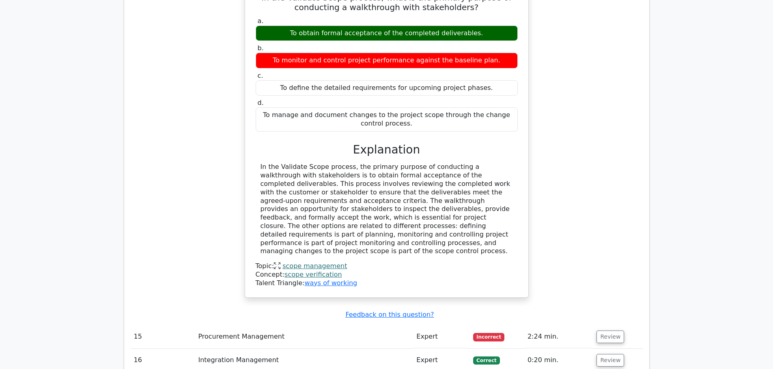
scroll to position [6773, 0]
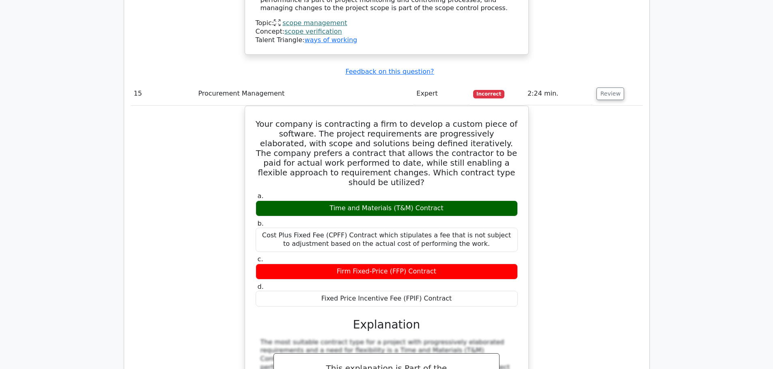
scroll to position [7178, 0]
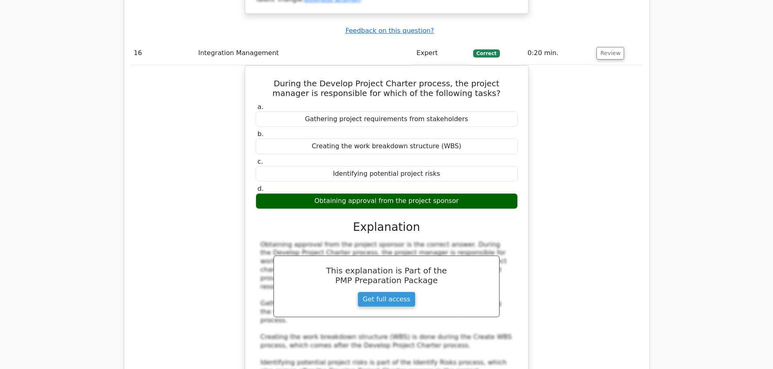
scroll to position [7624, 0]
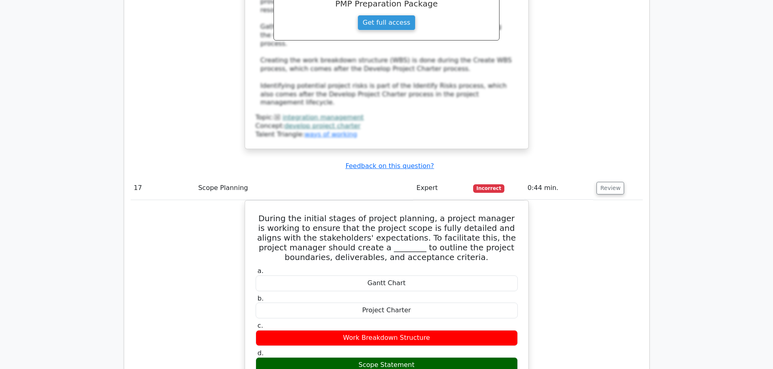
scroll to position [7908, 0]
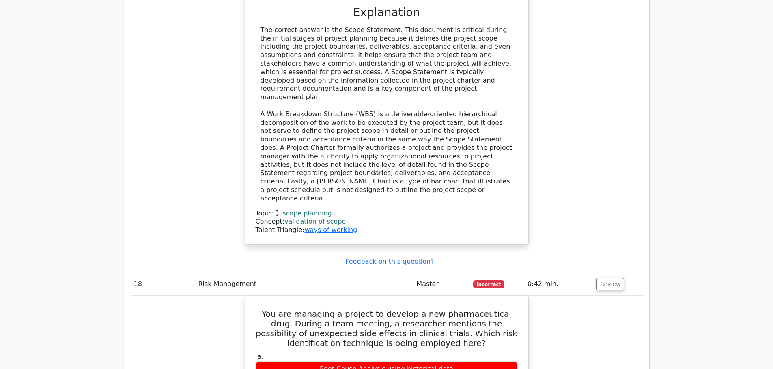
scroll to position [8314, 0]
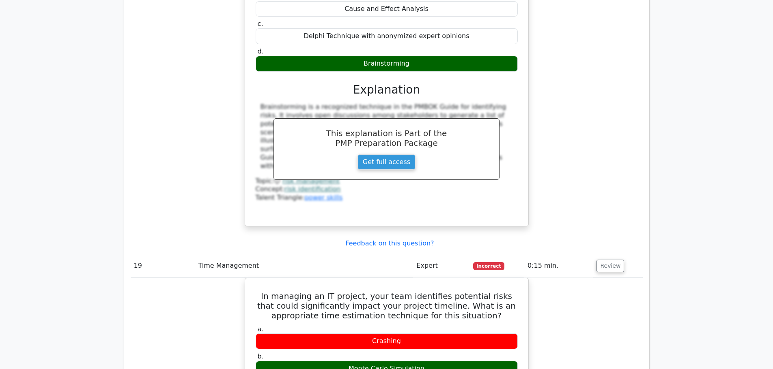
scroll to position [8679, 0]
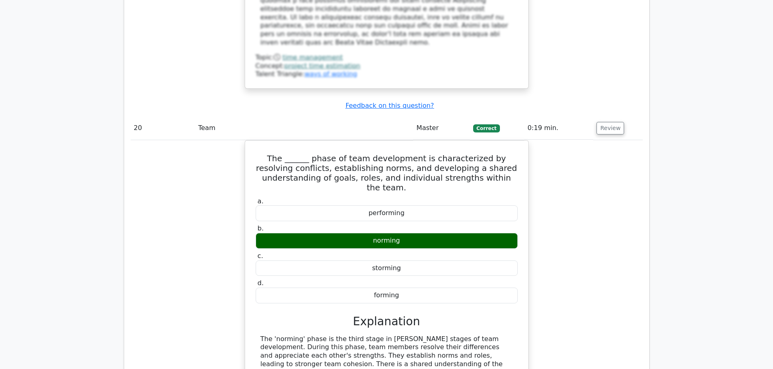
scroll to position [9300, 0]
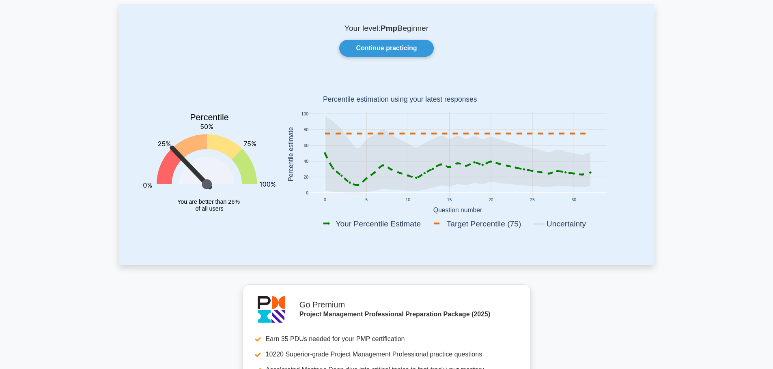
scroll to position [41, 0]
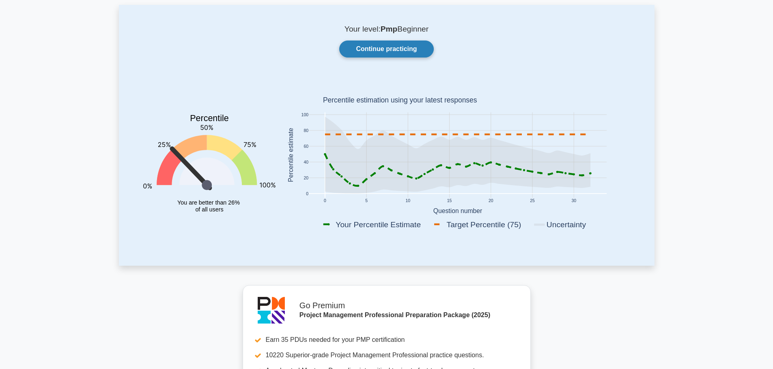
click at [412, 44] on link "Continue practicing" at bounding box center [386, 49] width 94 height 17
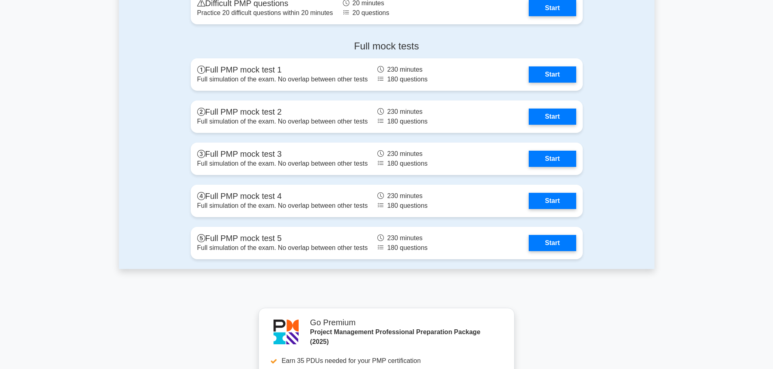
scroll to position [2717, 0]
